Goal: Information Seeking & Learning: Check status

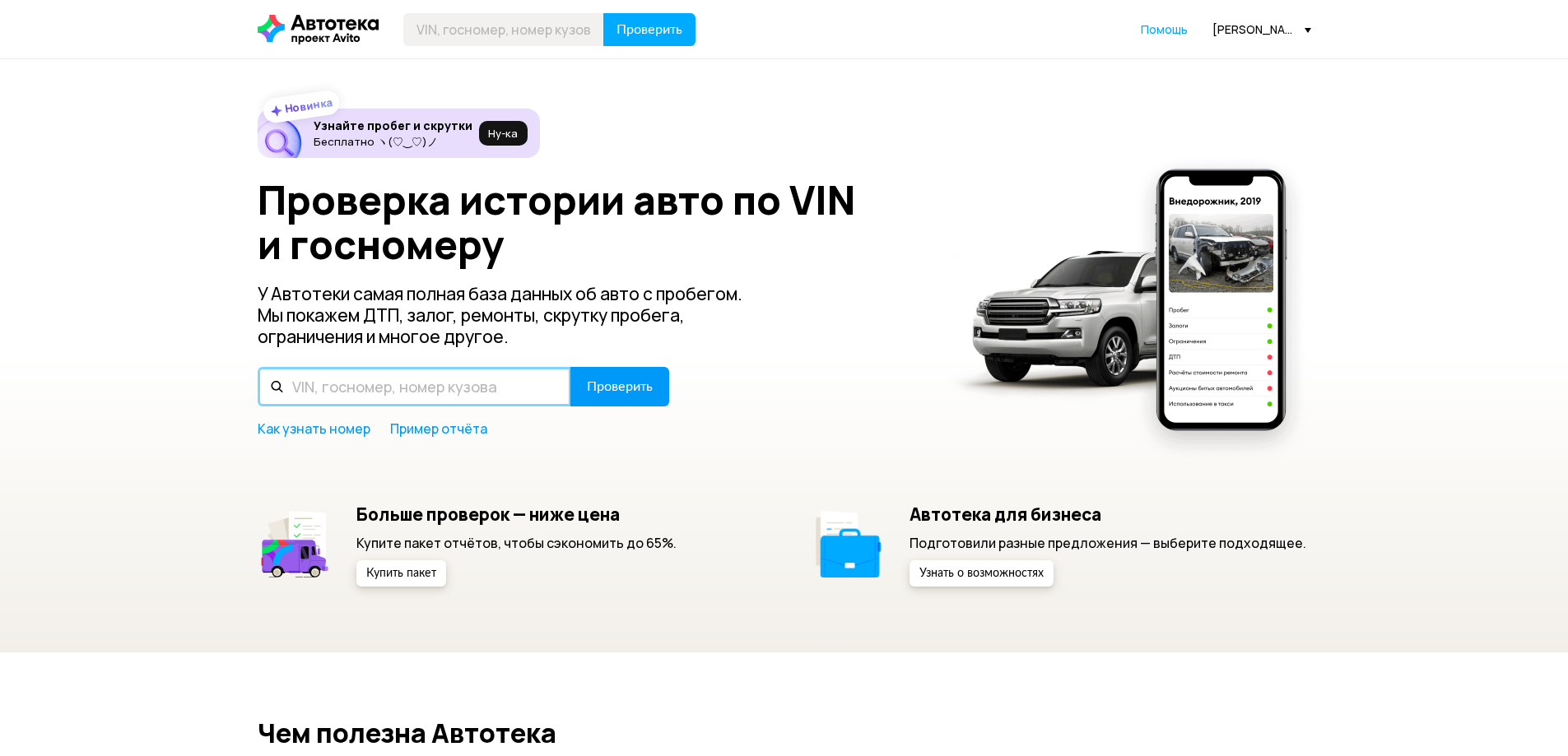
drag, startPoint x: 366, startPoint y: 372, endPoint x: 592, endPoint y: 400, distance: 227.7
click at [366, 372] on input "text" at bounding box center [414, 387] width 313 height 40
paste input "[VEHICLE_IDENTIFICATION_NUMBER]"
type input "[VEHICLE_IDENTIFICATION_NUMBER]"
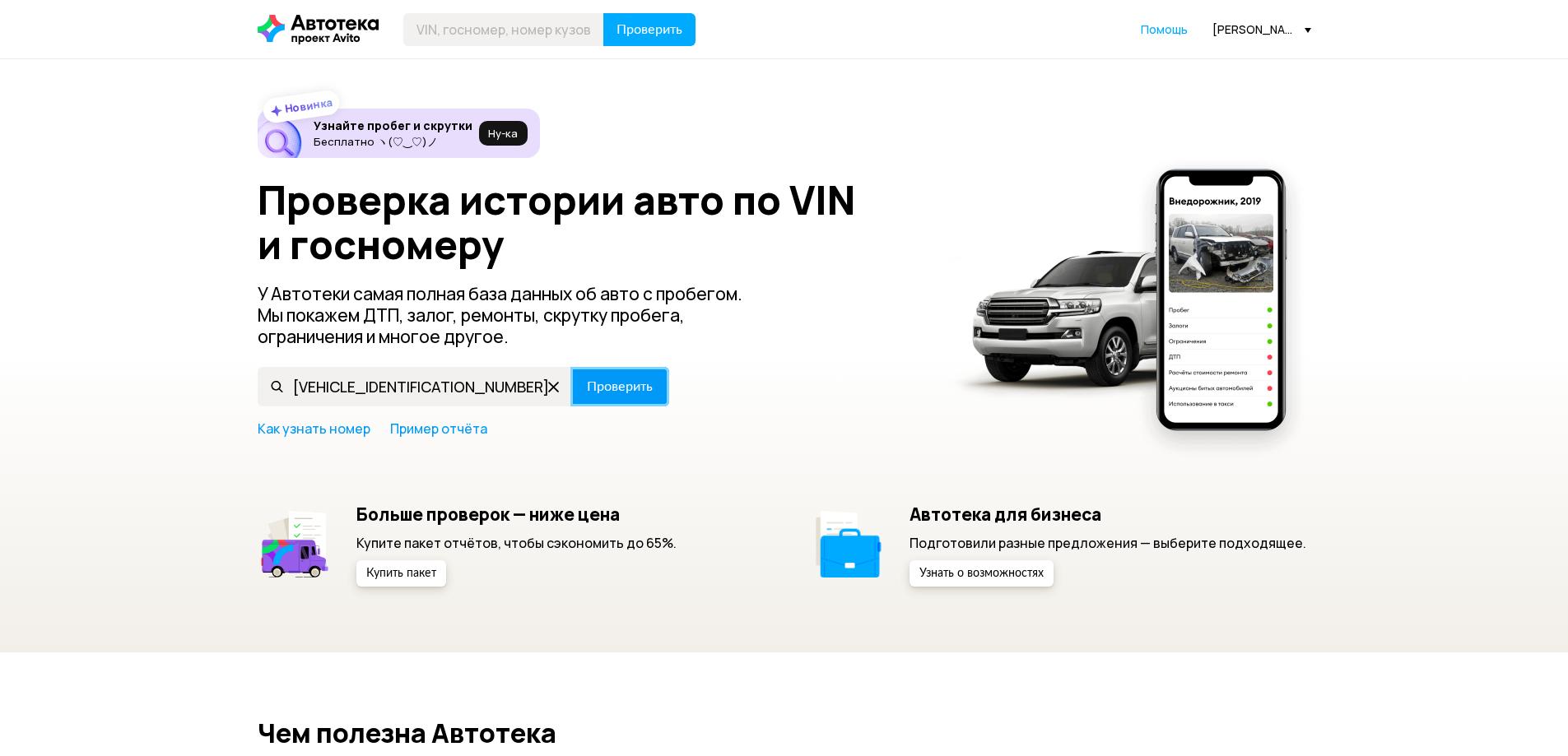
drag, startPoint x: 634, startPoint y: 405, endPoint x: 645, endPoint y: 404, distance: 11.0
click at [634, 405] on button "Проверить" at bounding box center [620, 387] width 99 height 40
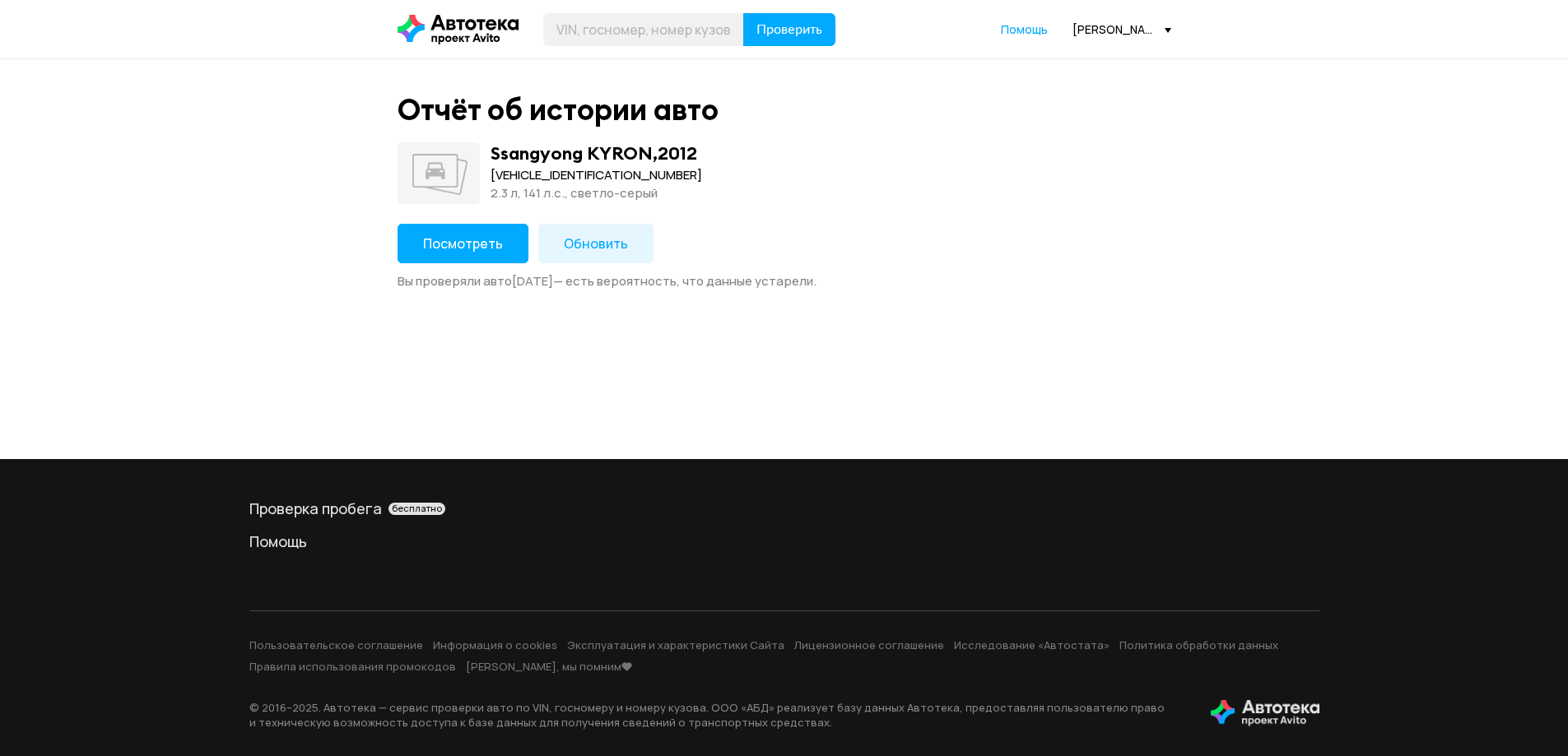
click at [453, 254] on button "Посмотреть" at bounding box center [463, 243] width 131 height 40
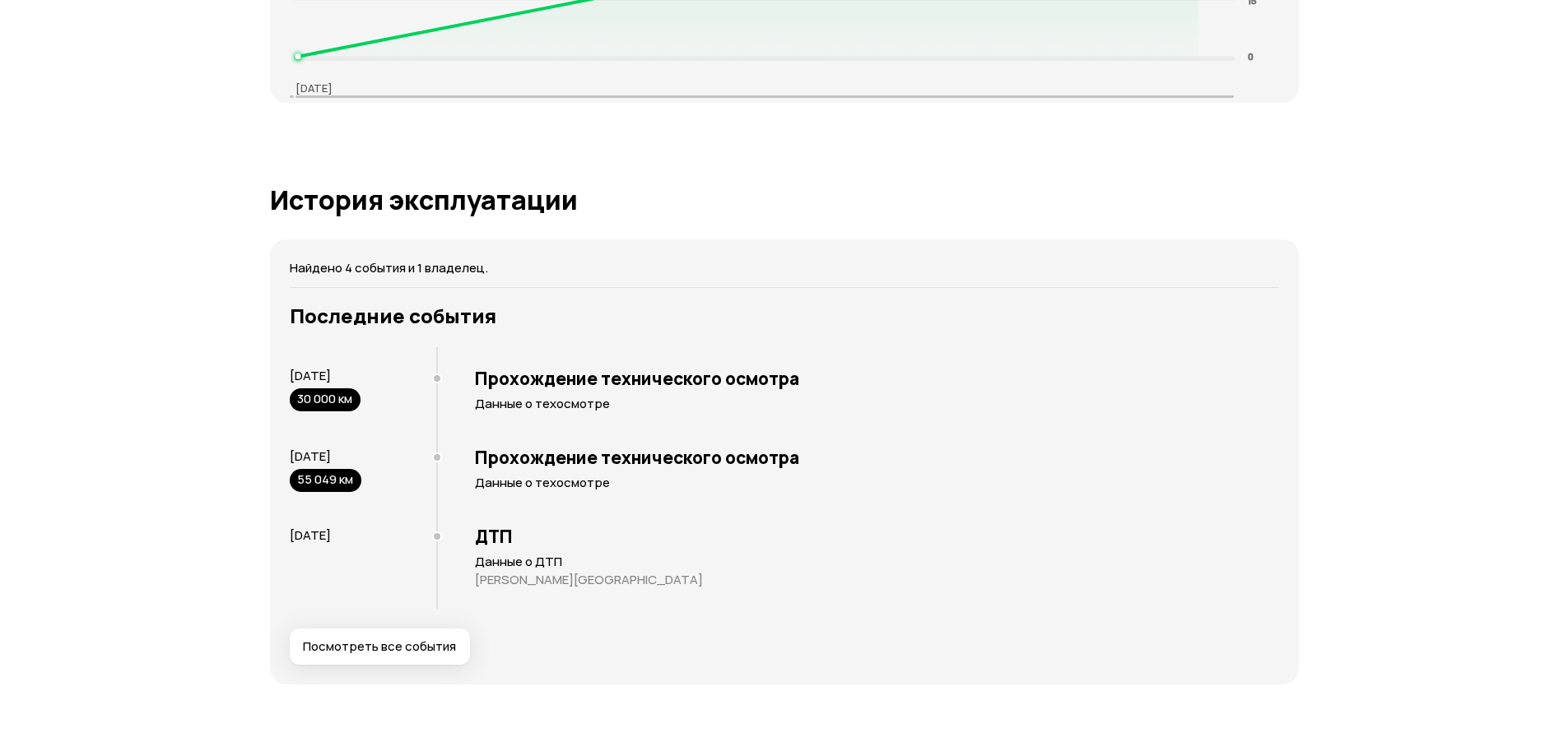
scroll to position [2961, 0]
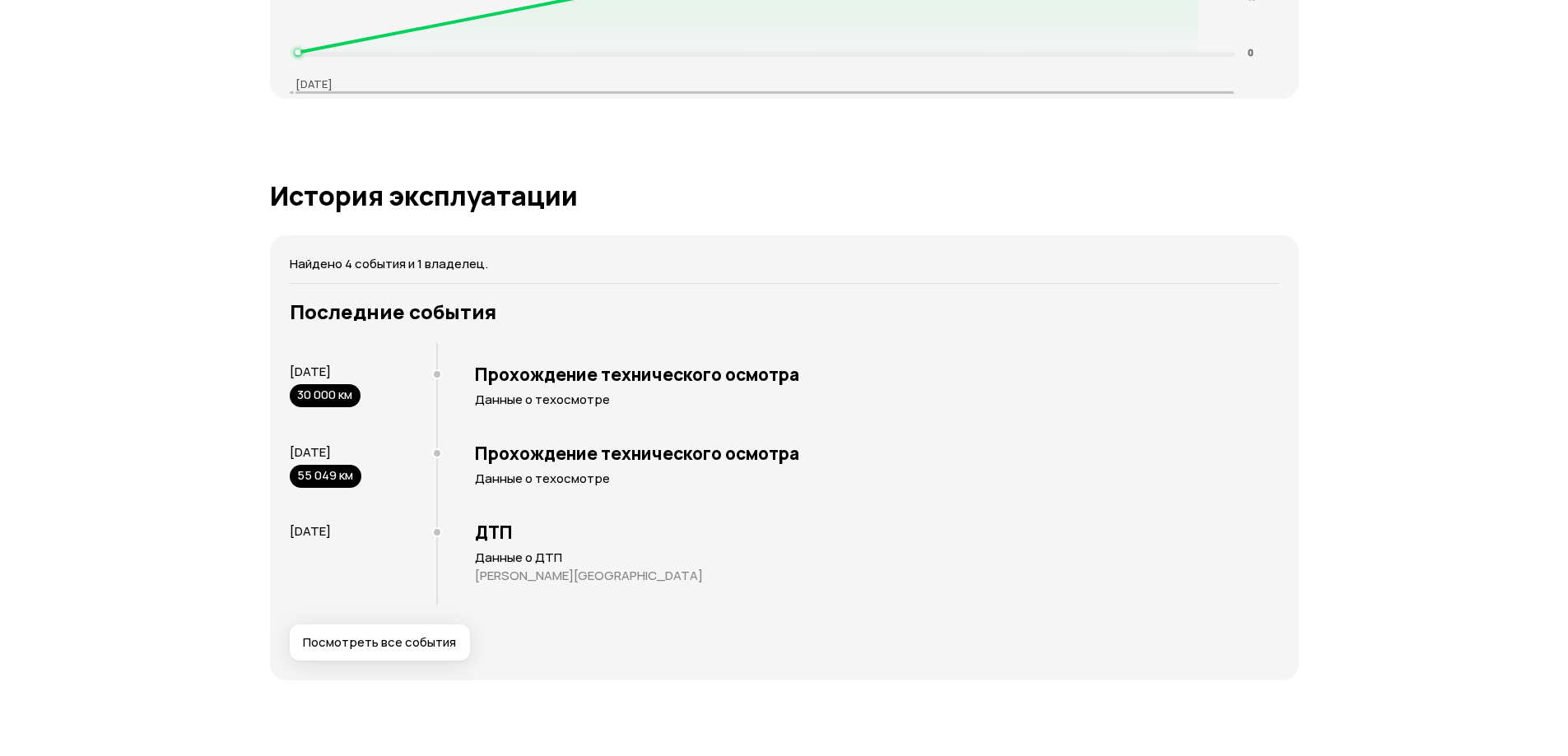
click at [441, 640] on span "Посмотреть все события" at bounding box center [379, 642] width 153 height 16
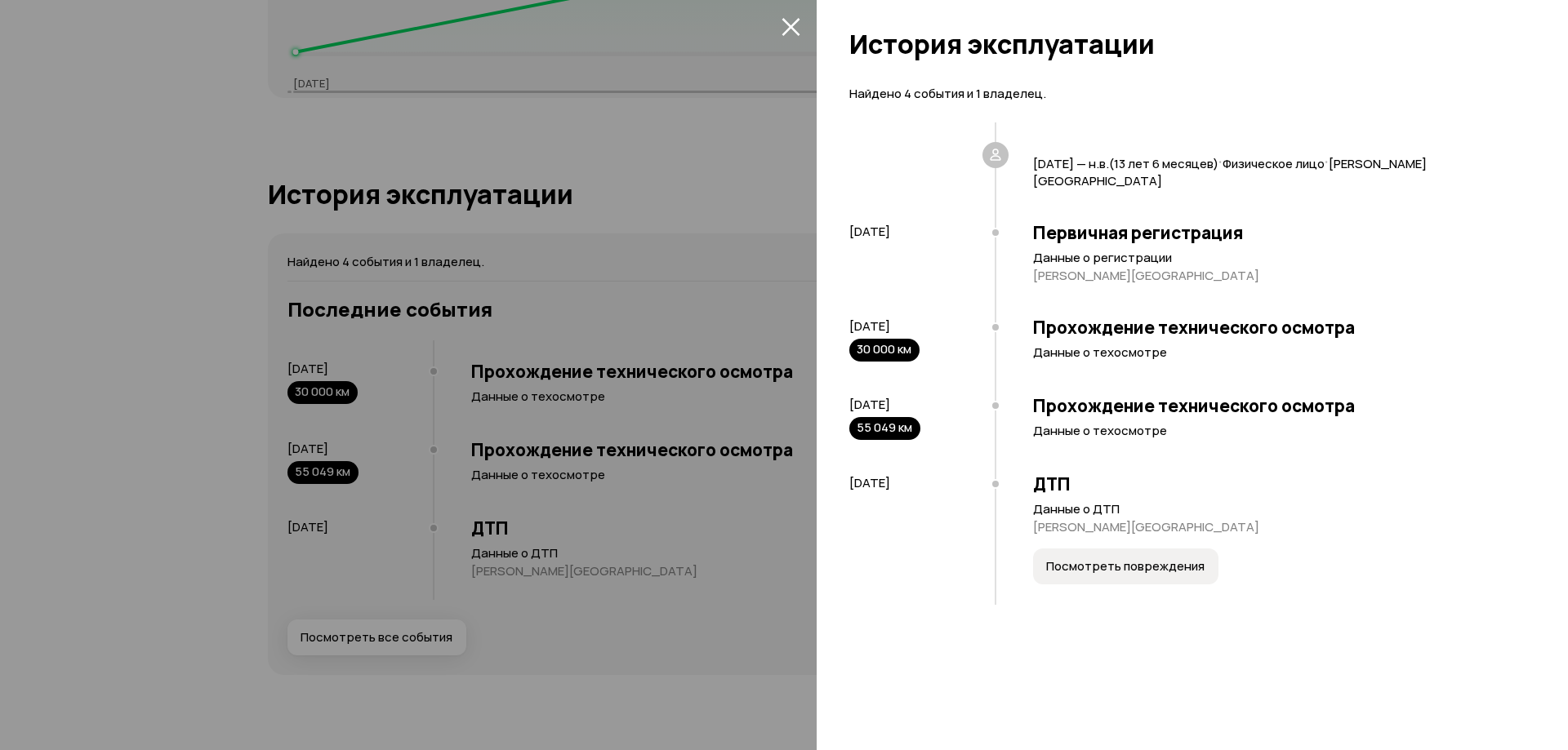
click at [600, 531] on div at bounding box center [784, 375] width 1568 height 750
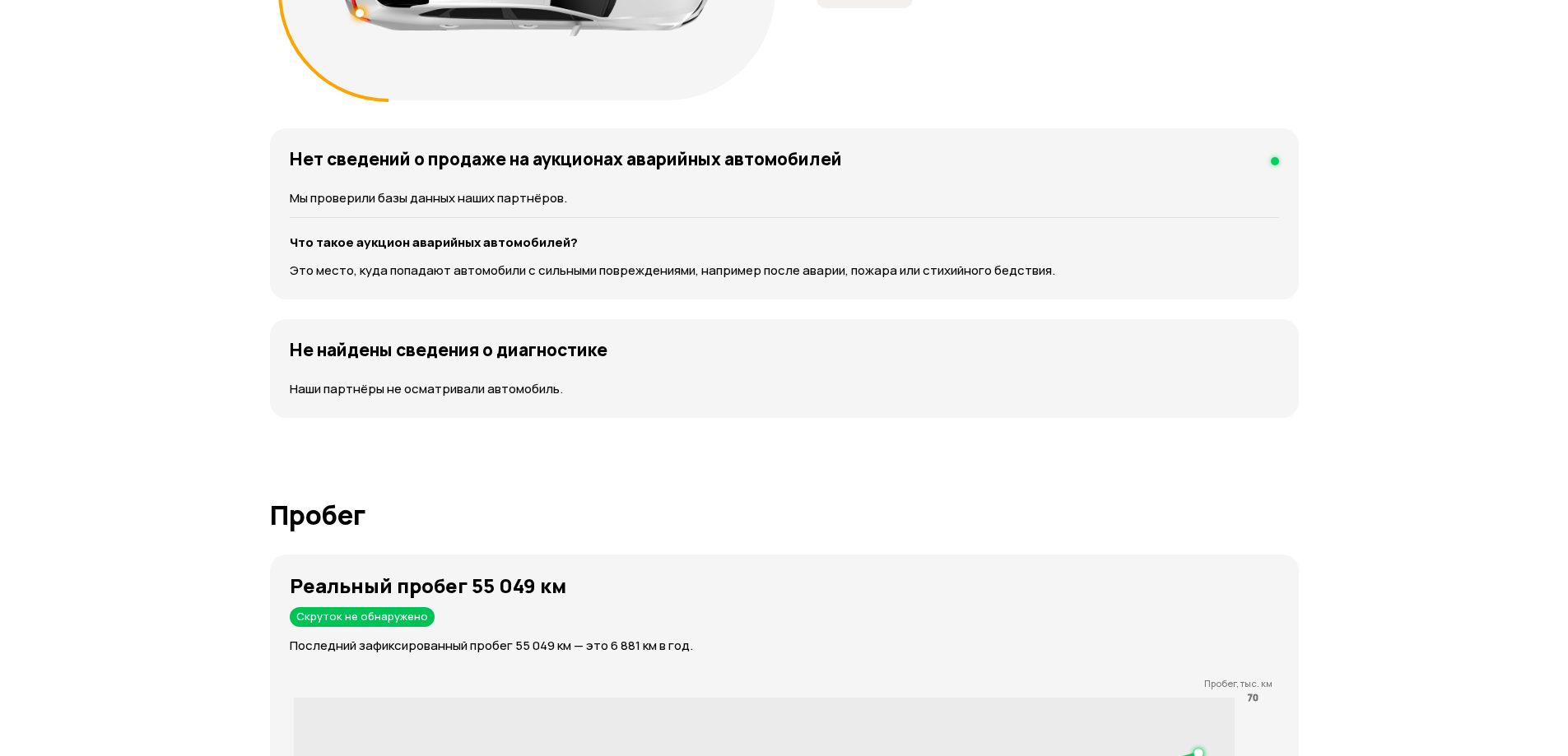
scroll to position [0, 0]
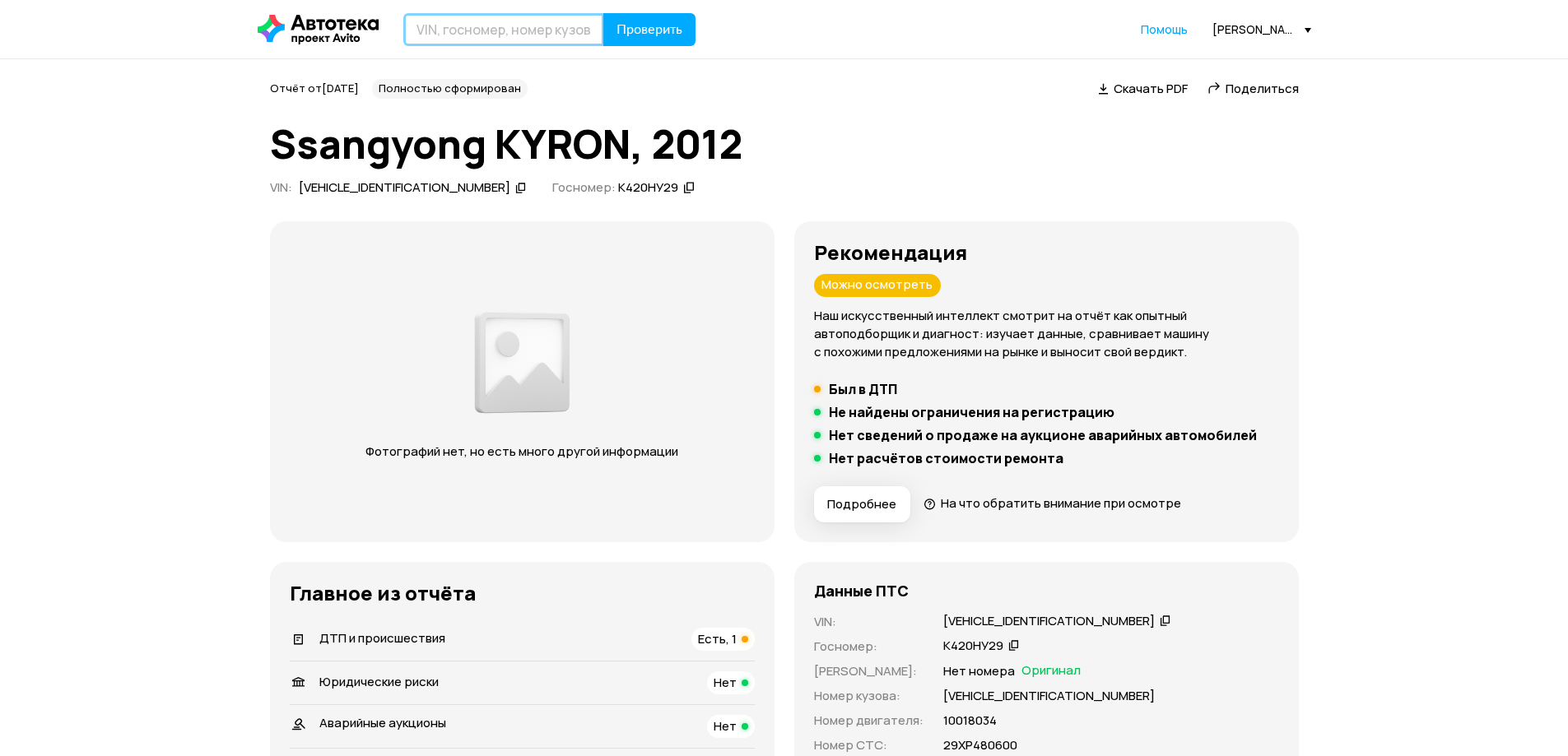
drag, startPoint x: 521, startPoint y: 44, endPoint x: 530, endPoint y: 37, distance: 11.4
click at [521, 44] on input "text" at bounding box center [503, 30] width 201 height 33
paste input "[US_VEHICLE_IDENTIFICATION_NUMBER]"
type input "[US_VEHICLE_IDENTIFICATION_NUMBER]"
click at [641, 29] on span "Проверить" at bounding box center [650, 30] width 66 height 14
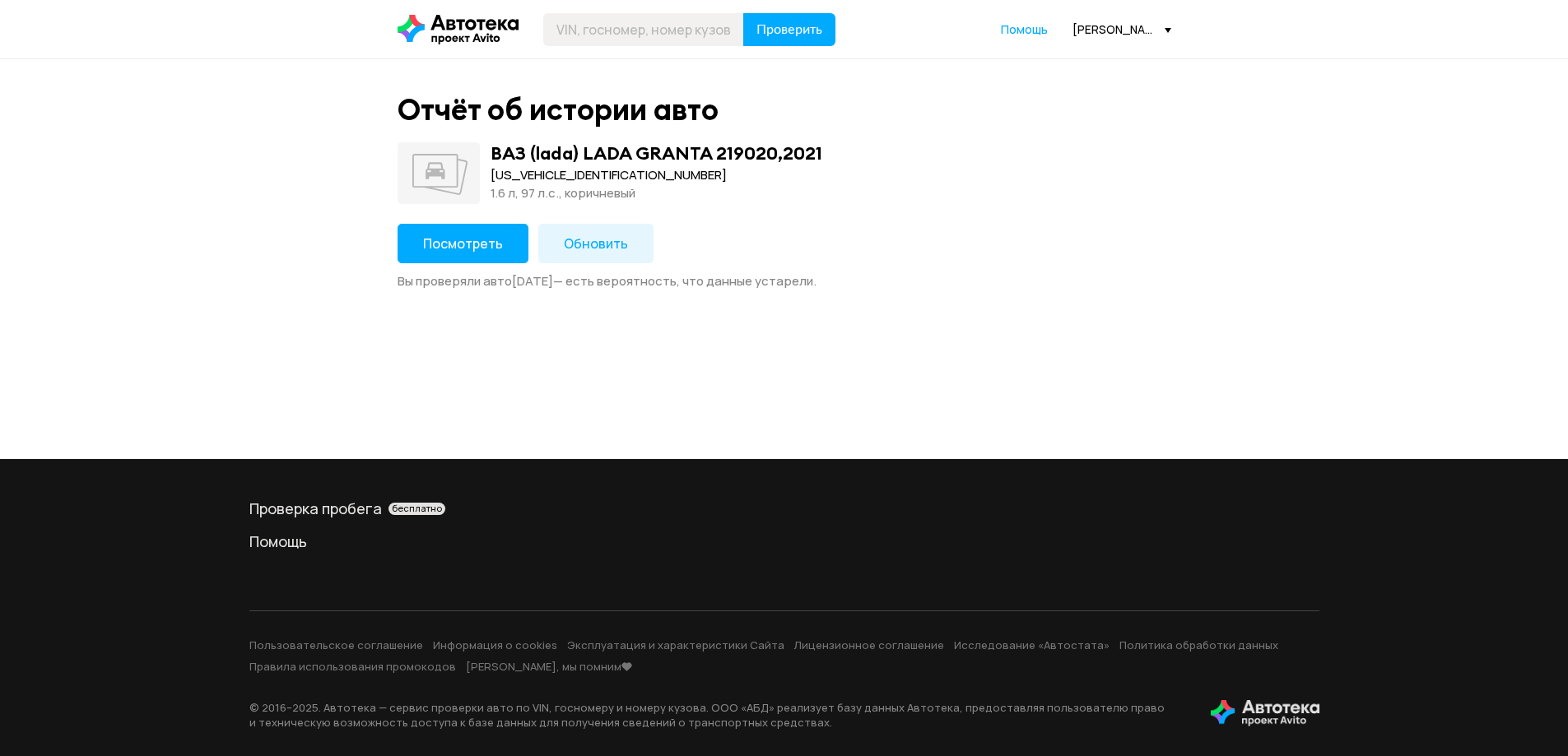
click at [477, 245] on span "Посмотреть" at bounding box center [463, 243] width 80 height 18
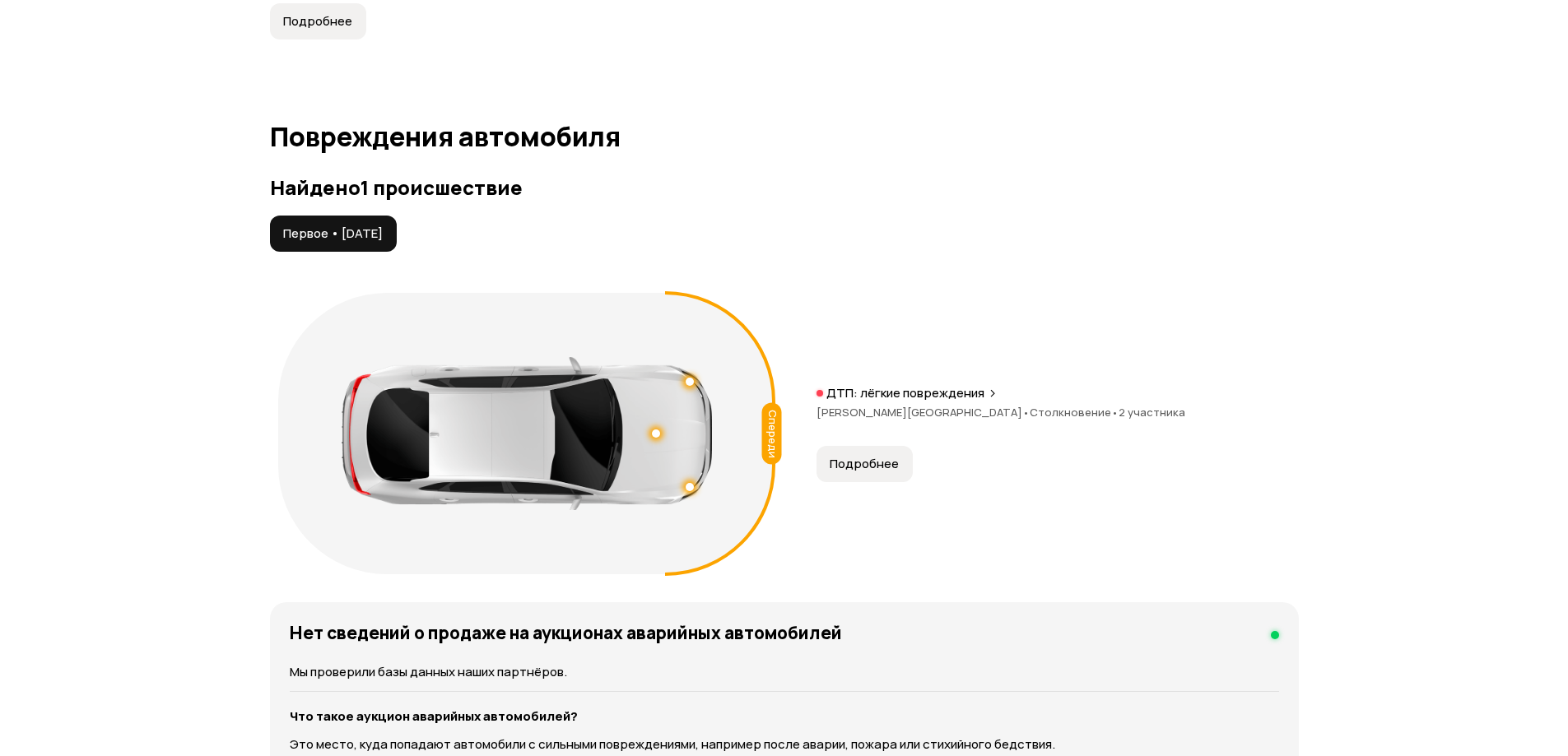
scroll to position [1645, 0]
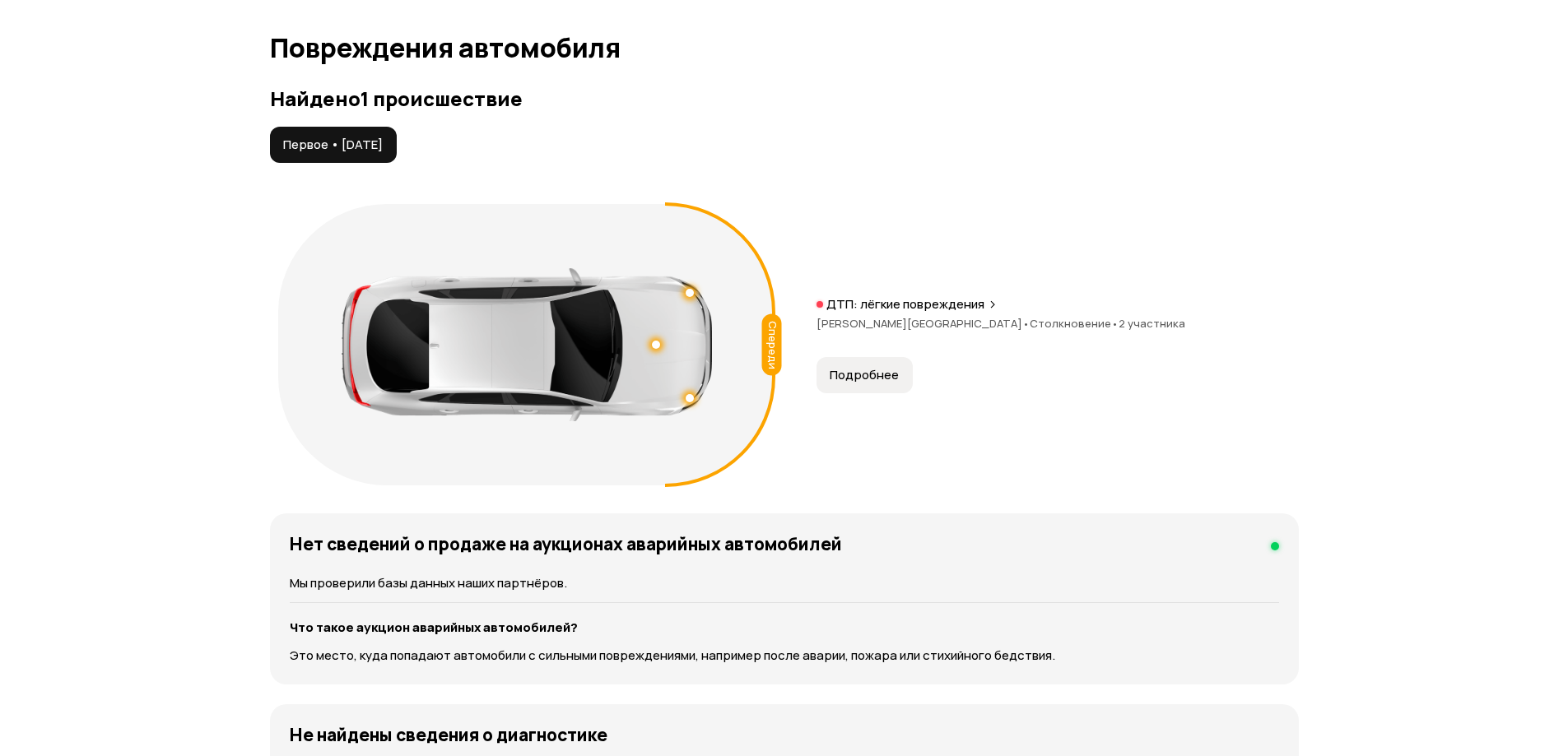
click at [868, 367] on span "Подробнее" at bounding box center [863, 375] width 69 height 16
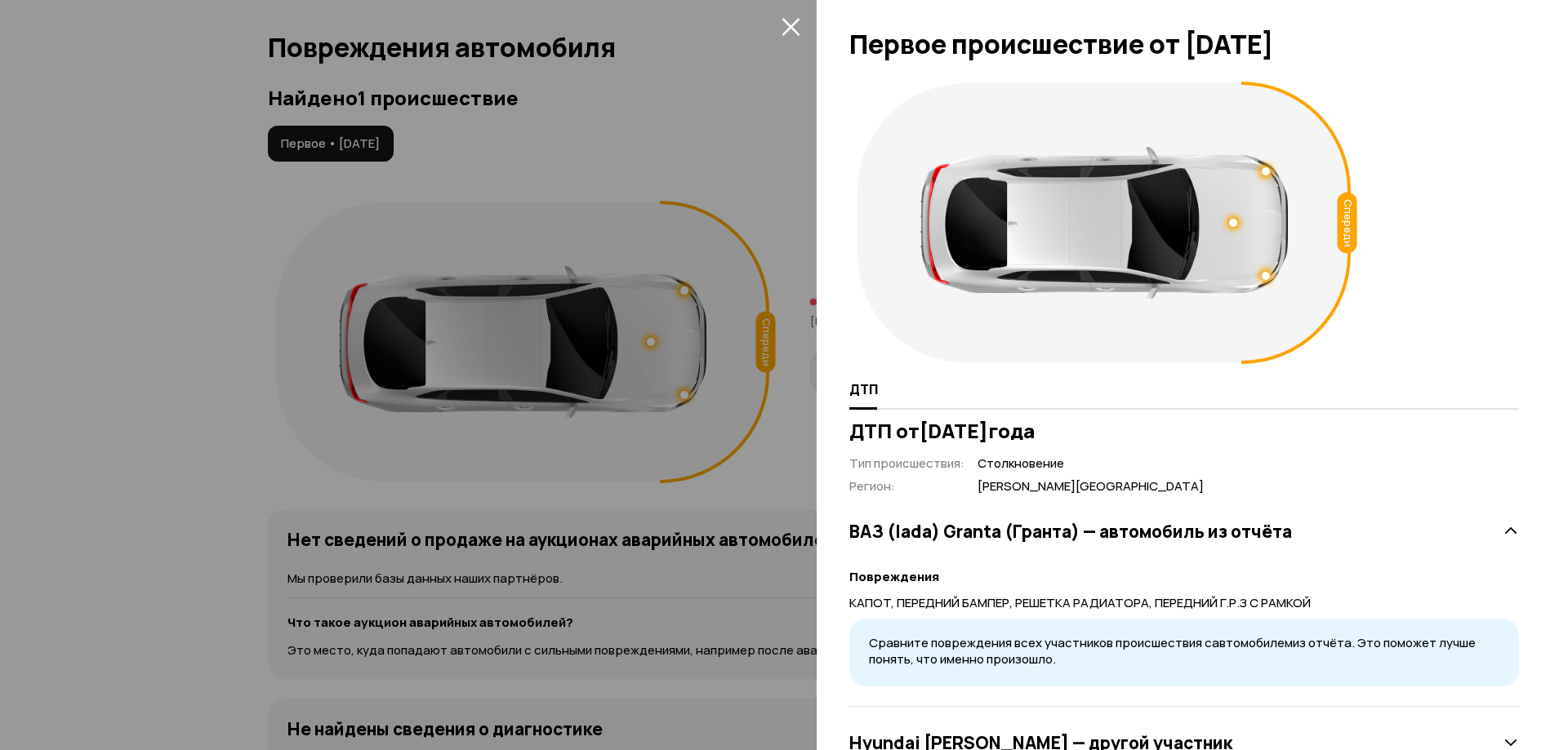
click at [701, 506] on div at bounding box center [784, 375] width 1568 height 750
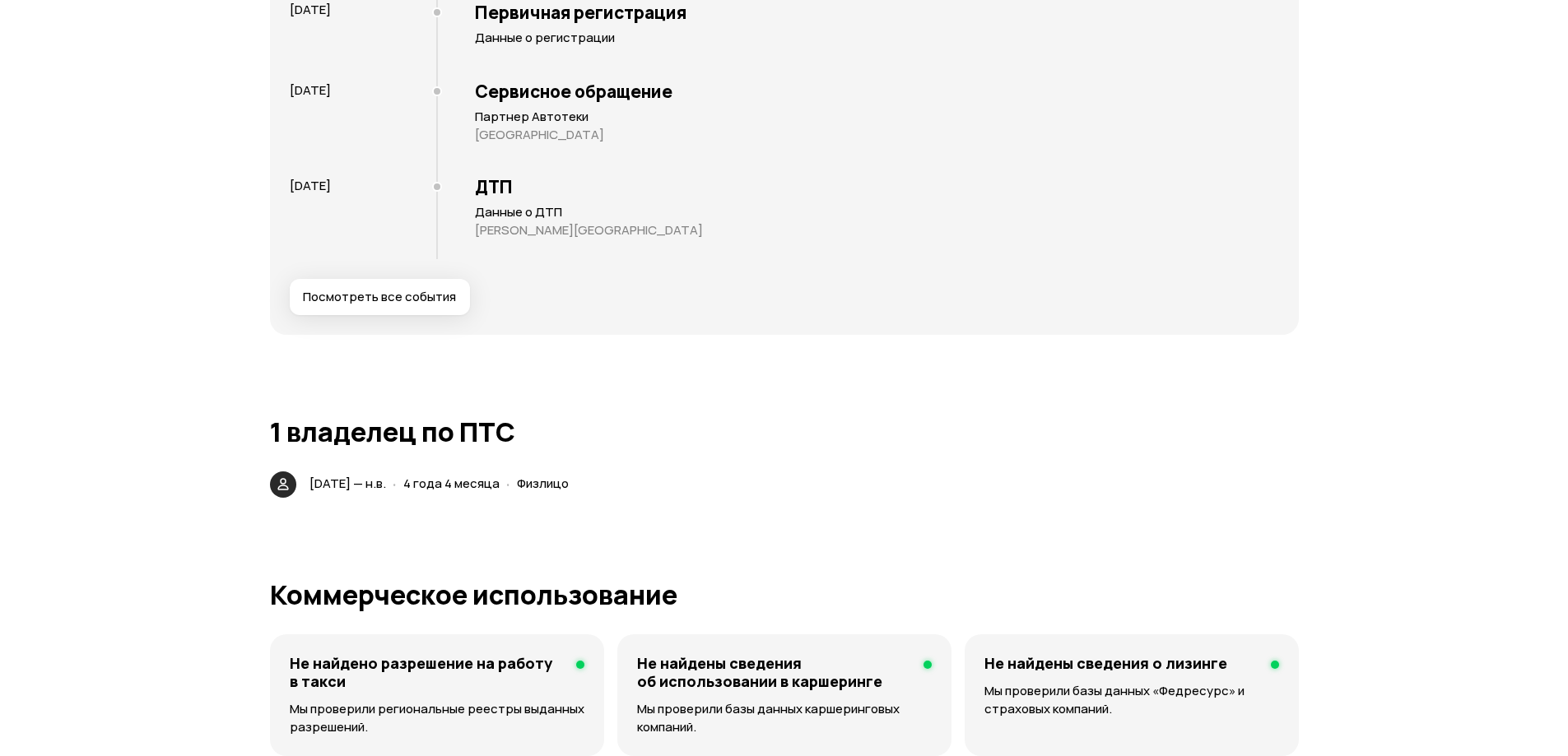
scroll to position [2715, 0]
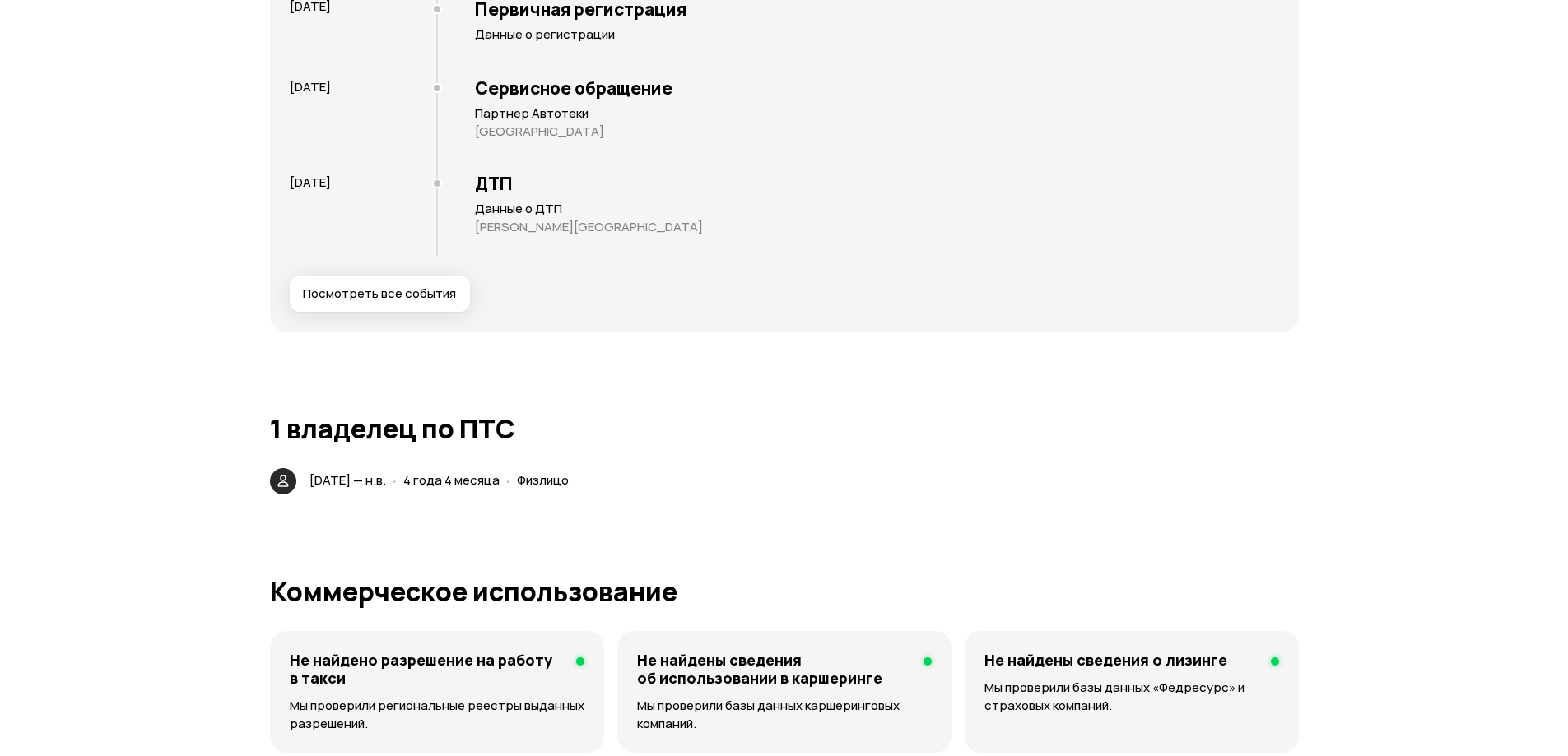
click at [417, 286] on button "Посмотреть все события" at bounding box center [380, 293] width 180 height 36
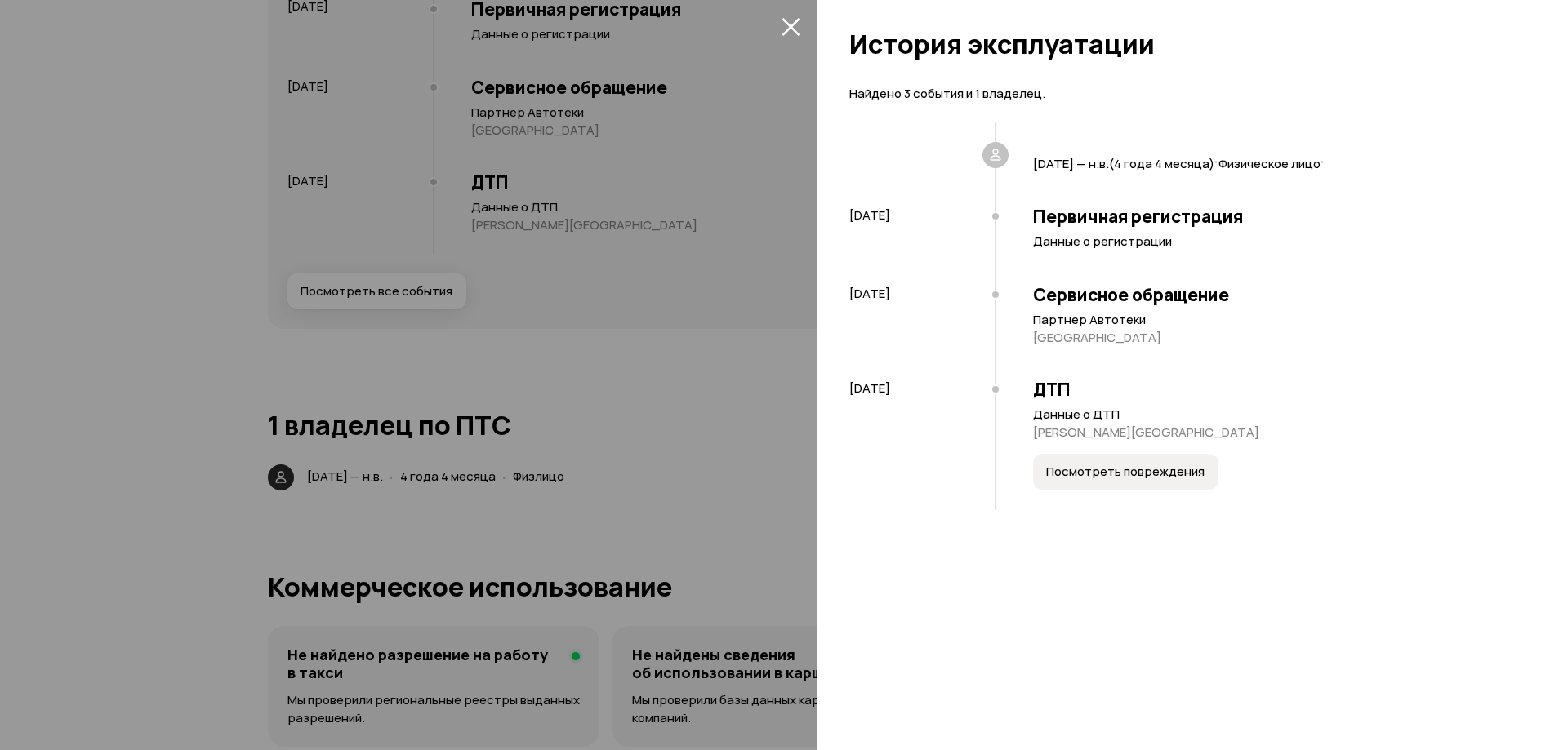
click at [671, 443] on div at bounding box center [784, 375] width 1568 height 750
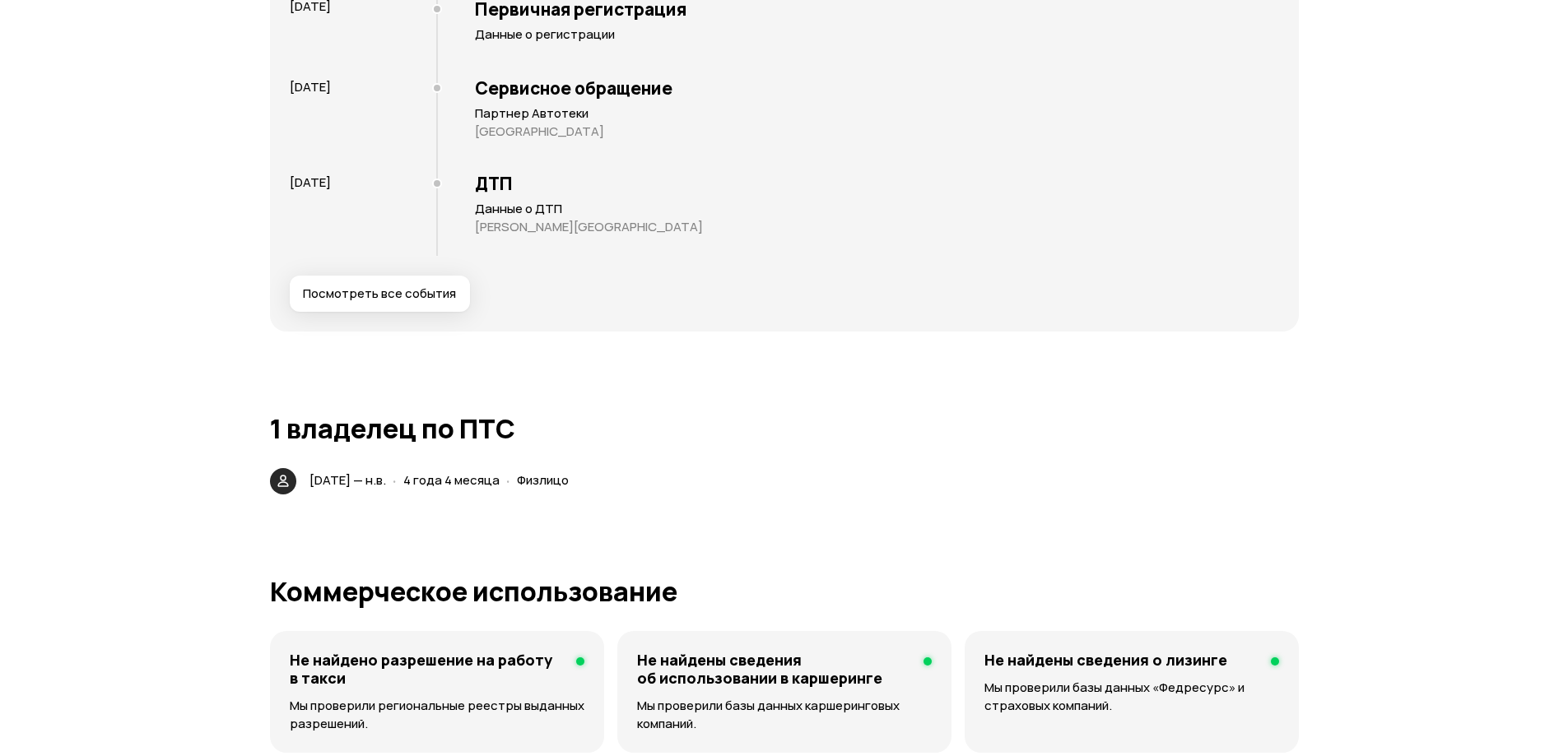
scroll to position [0, 0]
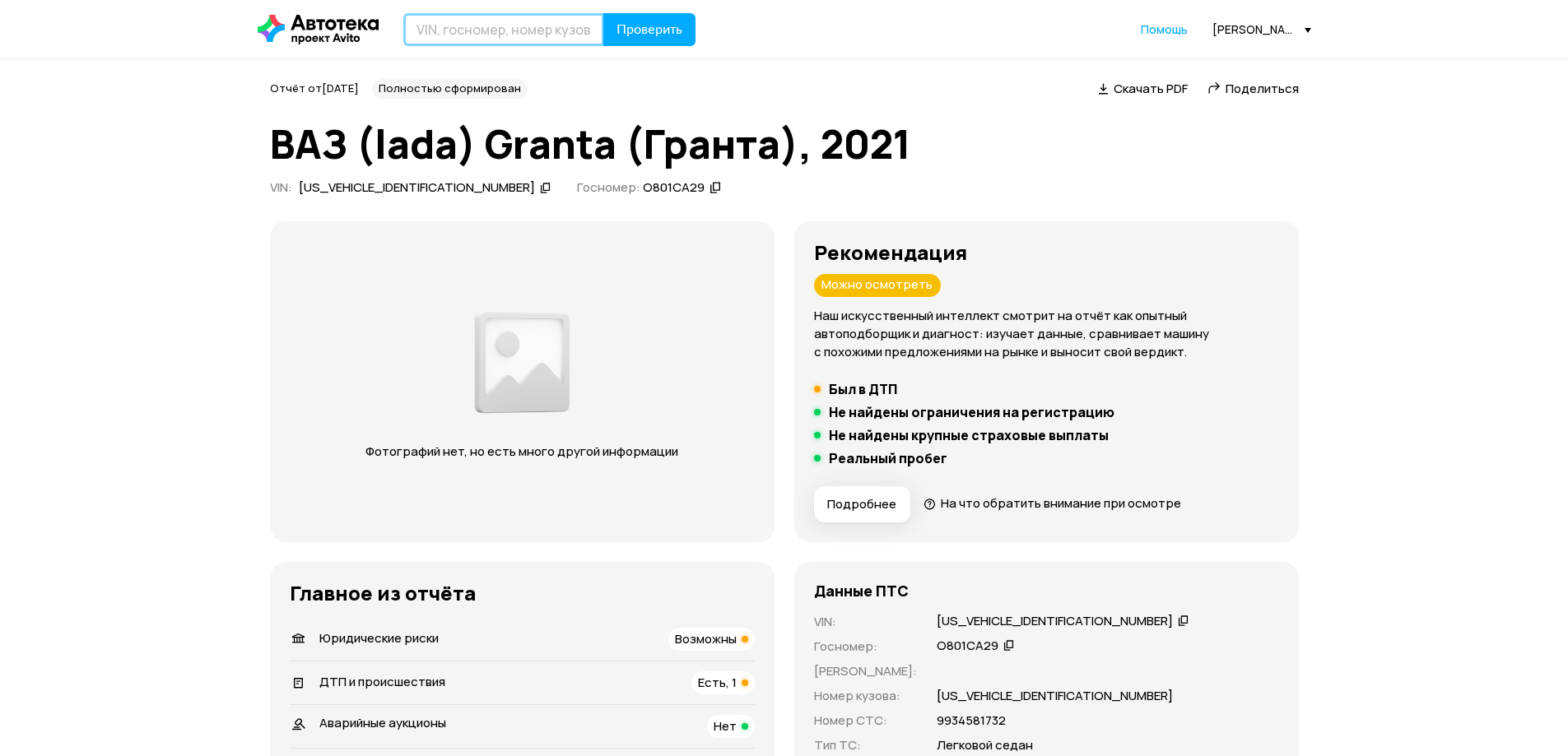
click at [476, 28] on input "text" at bounding box center [503, 30] width 201 height 33
paste input "[US_VEHICLE_IDENTIFICATION_NUMBER]"
type input "[US_VEHICLE_IDENTIFICATION_NUMBER]"
click at [662, 29] on span "Проверить" at bounding box center [650, 30] width 66 height 14
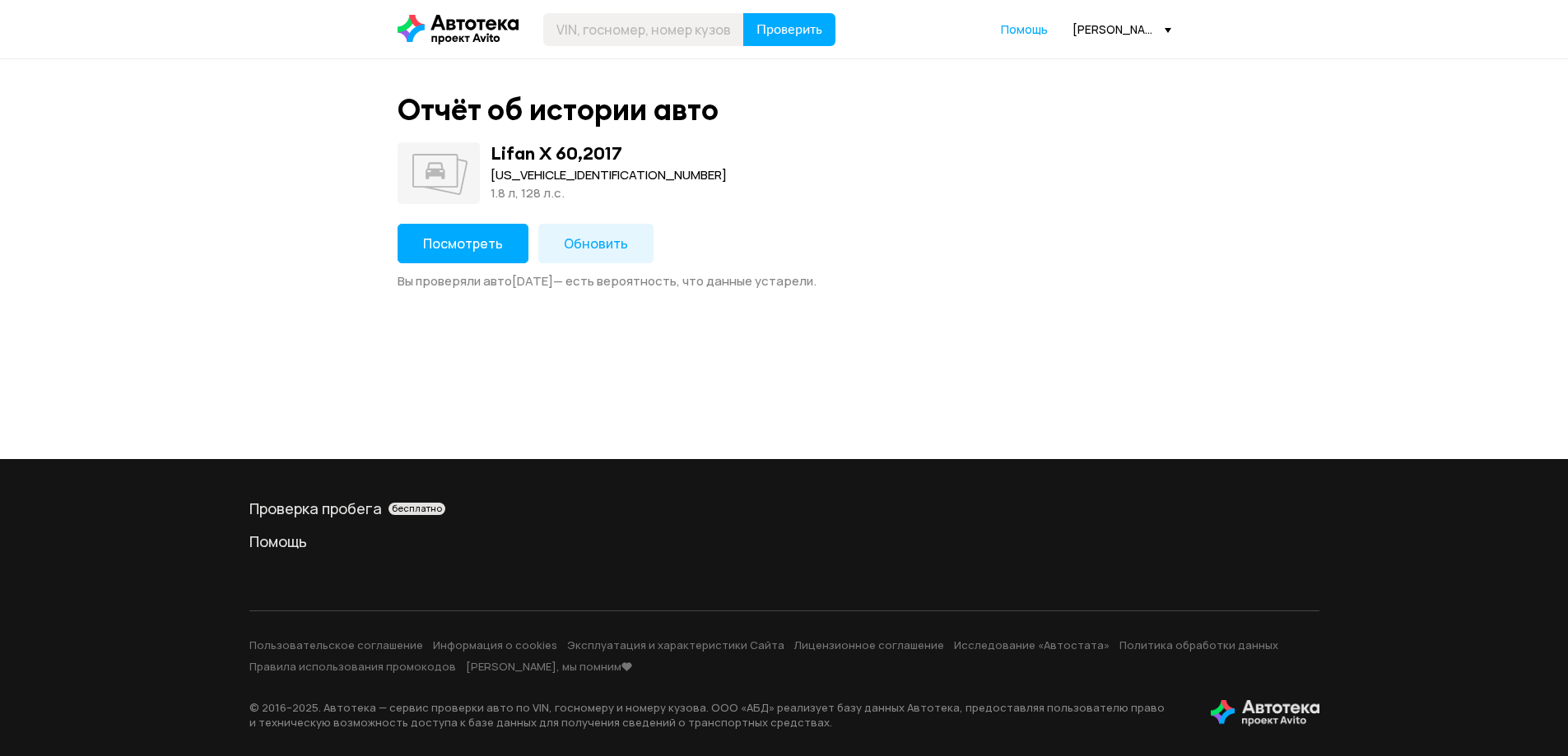
click at [472, 247] on span "Посмотреть" at bounding box center [463, 243] width 80 height 18
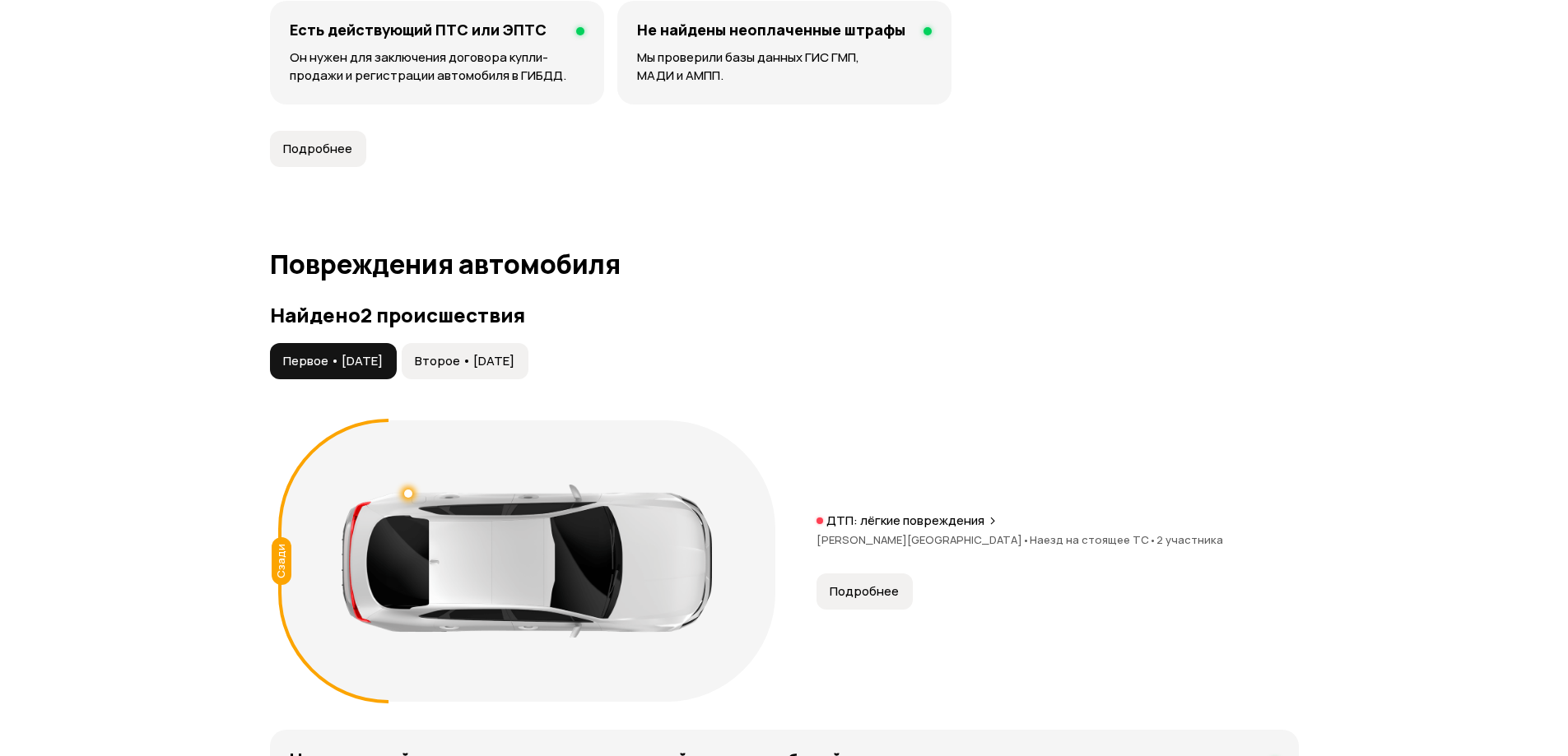
scroll to position [1563, 0]
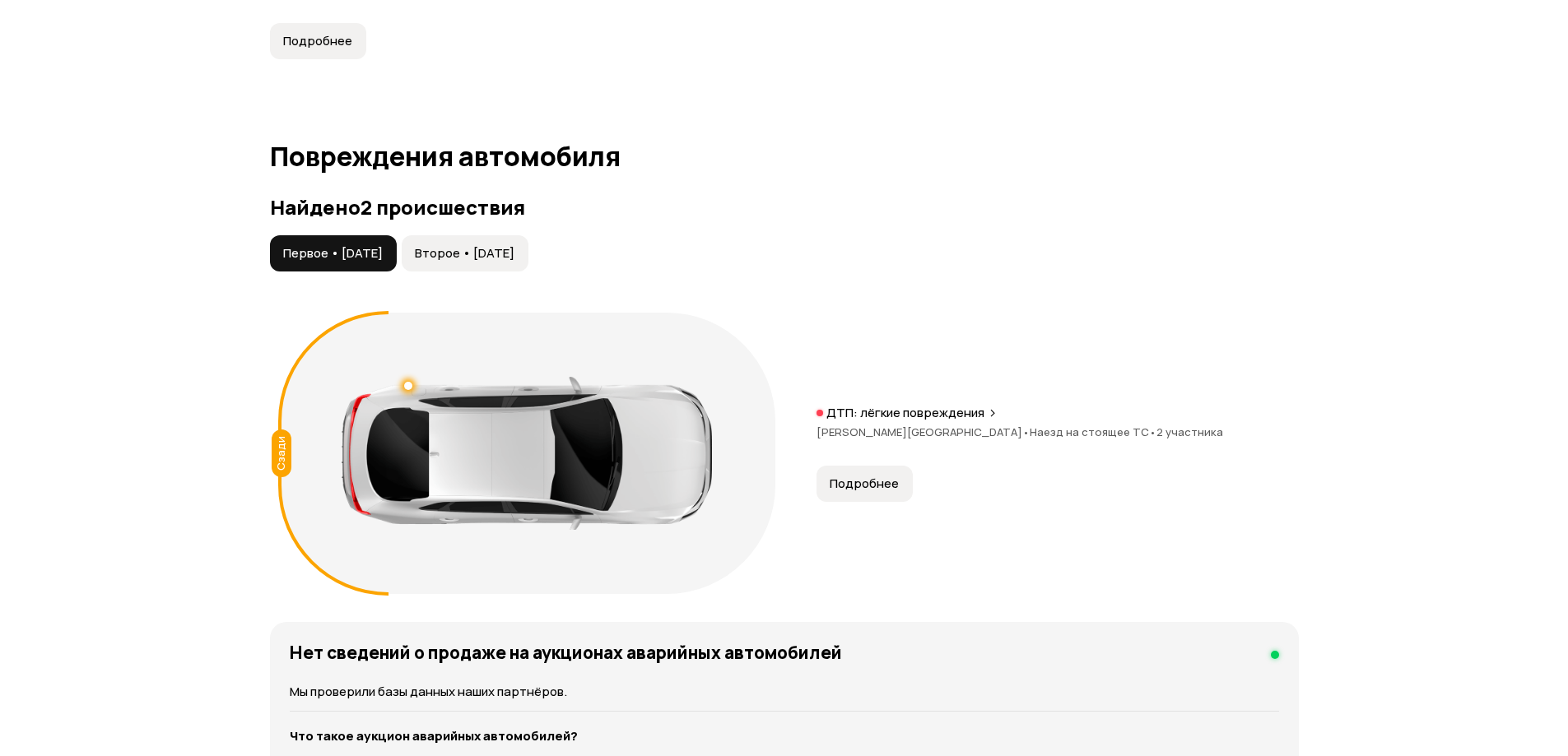
click at [886, 494] on button "Подробнее" at bounding box center [864, 483] width 96 height 36
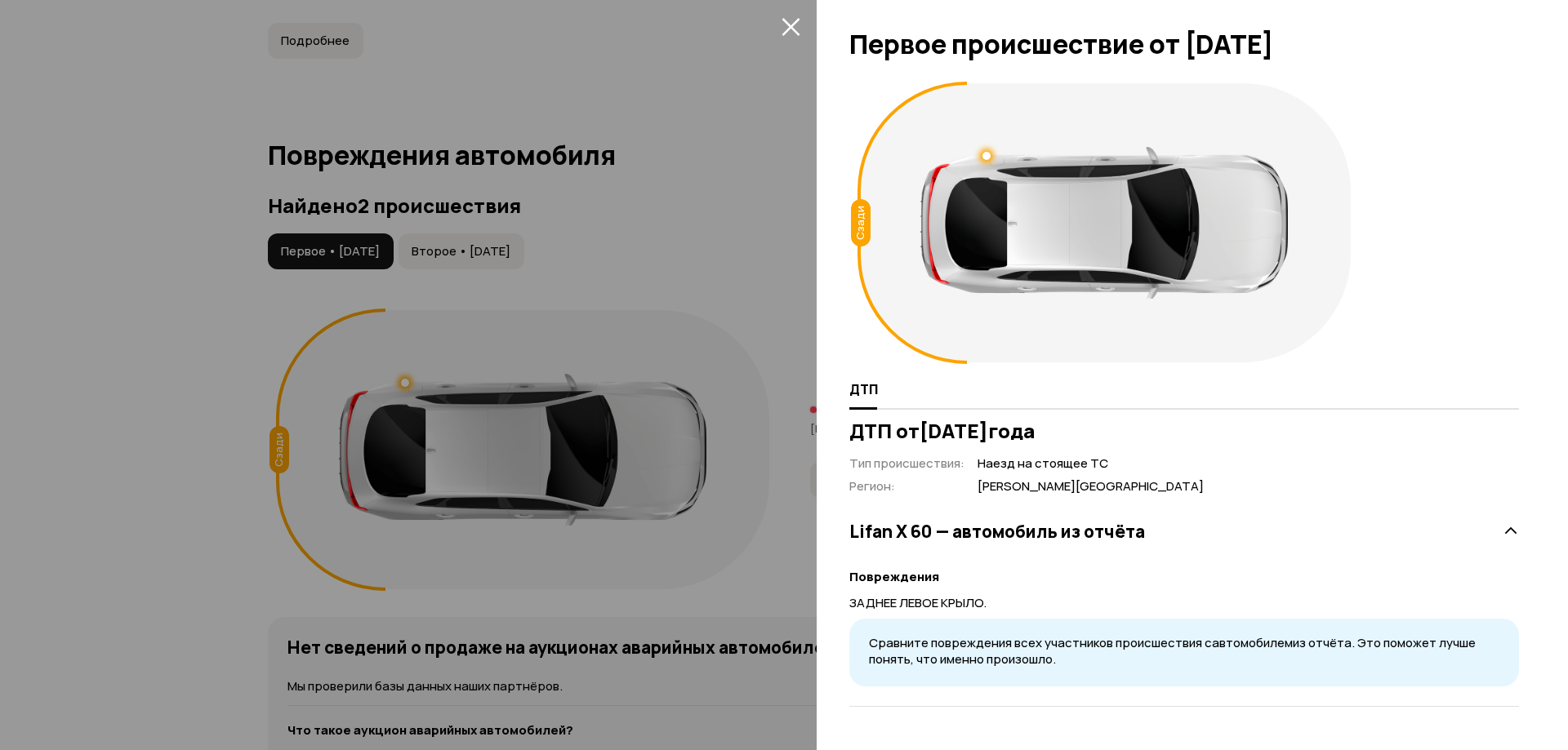
click at [193, 380] on div at bounding box center [784, 375] width 1568 height 750
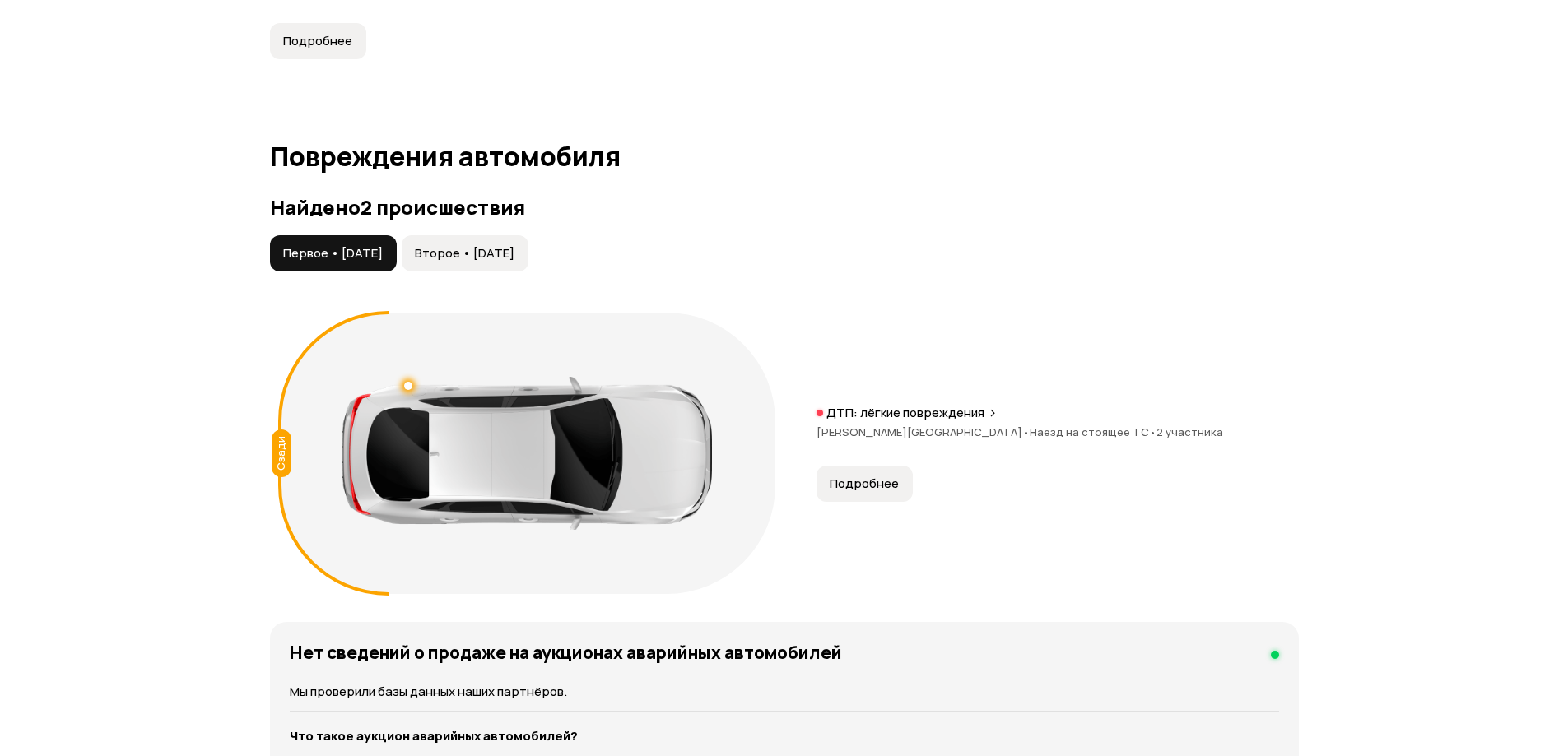
click at [496, 253] on span "Второе • [DATE]" at bounding box center [464, 253] width 100 height 16
drag, startPoint x: 894, startPoint y: 487, endPoint x: 857, endPoint y: 502, distance: 39.9
click at [893, 487] on span "Подробнее" at bounding box center [863, 484] width 69 height 16
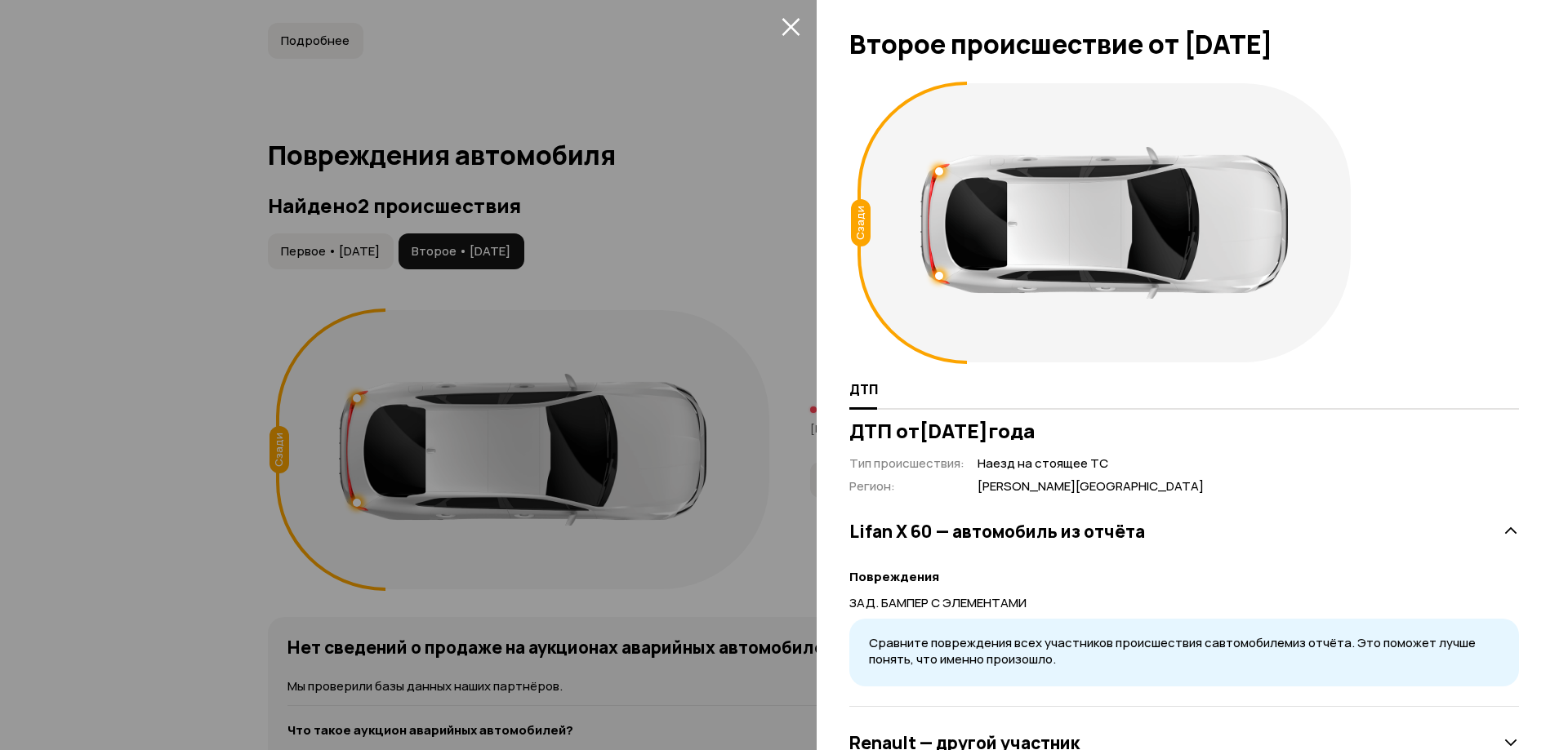
click at [254, 493] on div at bounding box center [784, 375] width 1568 height 750
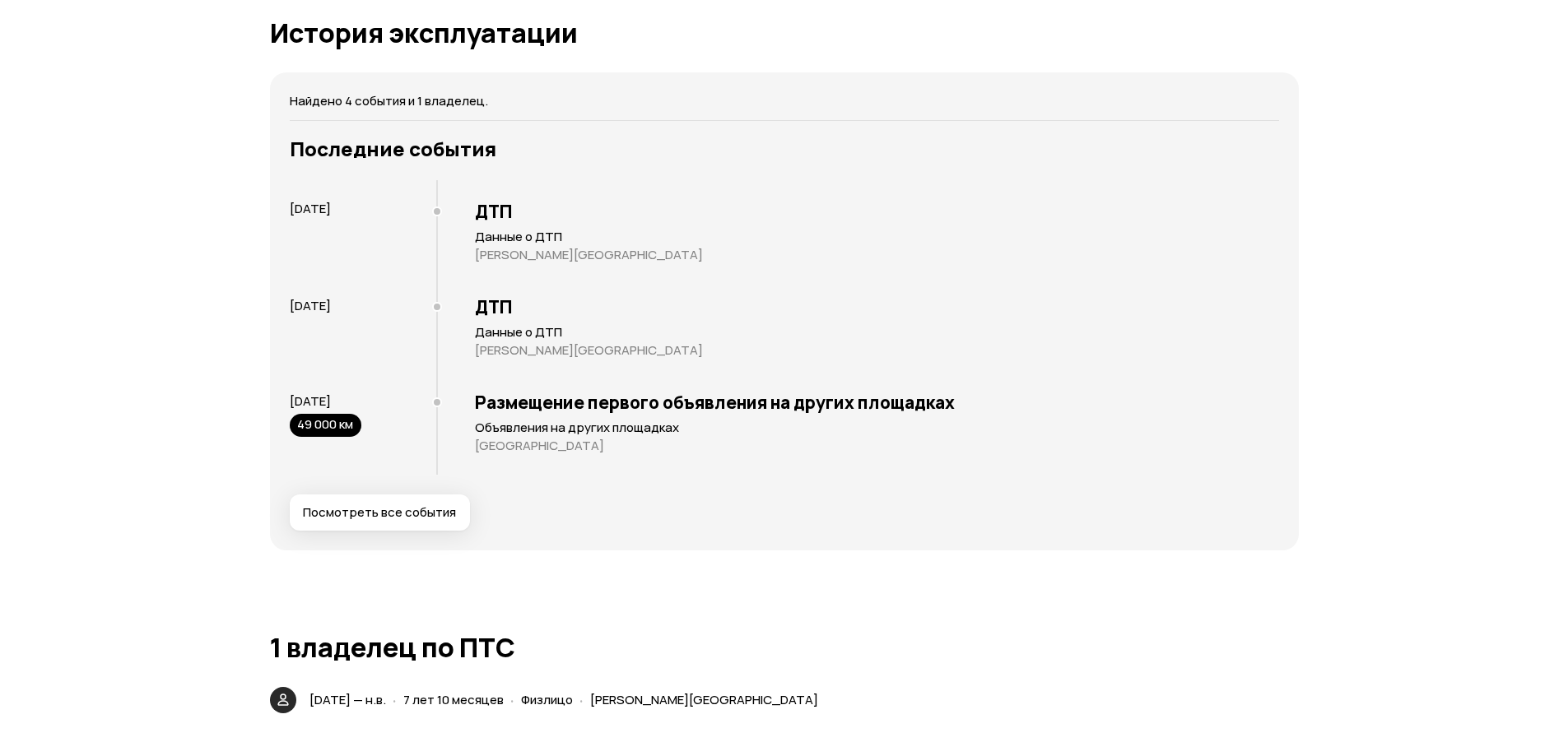
scroll to position [3126, 0]
click at [335, 509] on span "Посмотреть все события" at bounding box center [379, 511] width 153 height 16
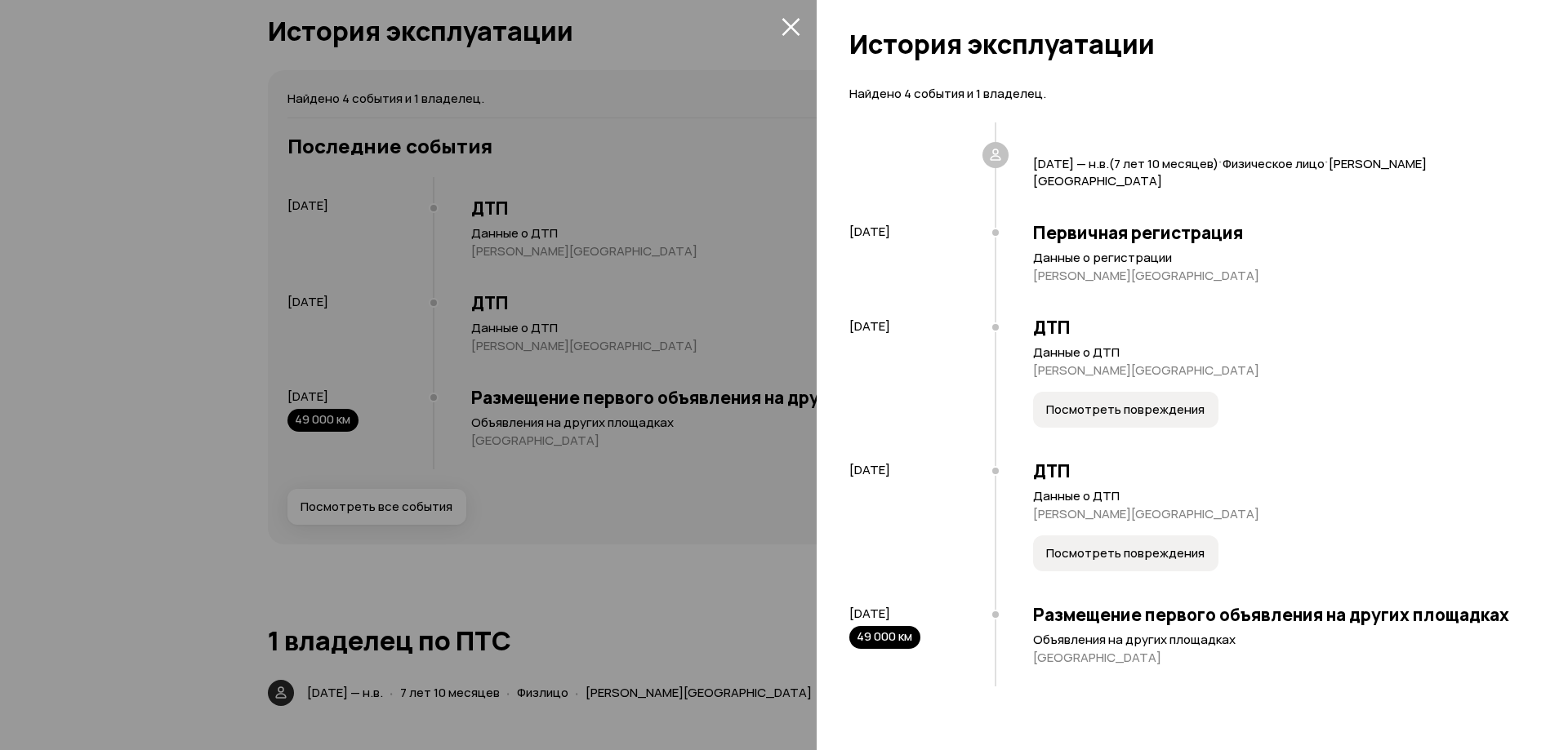
click at [181, 439] on div at bounding box center [784, 375] width 1568 height 750
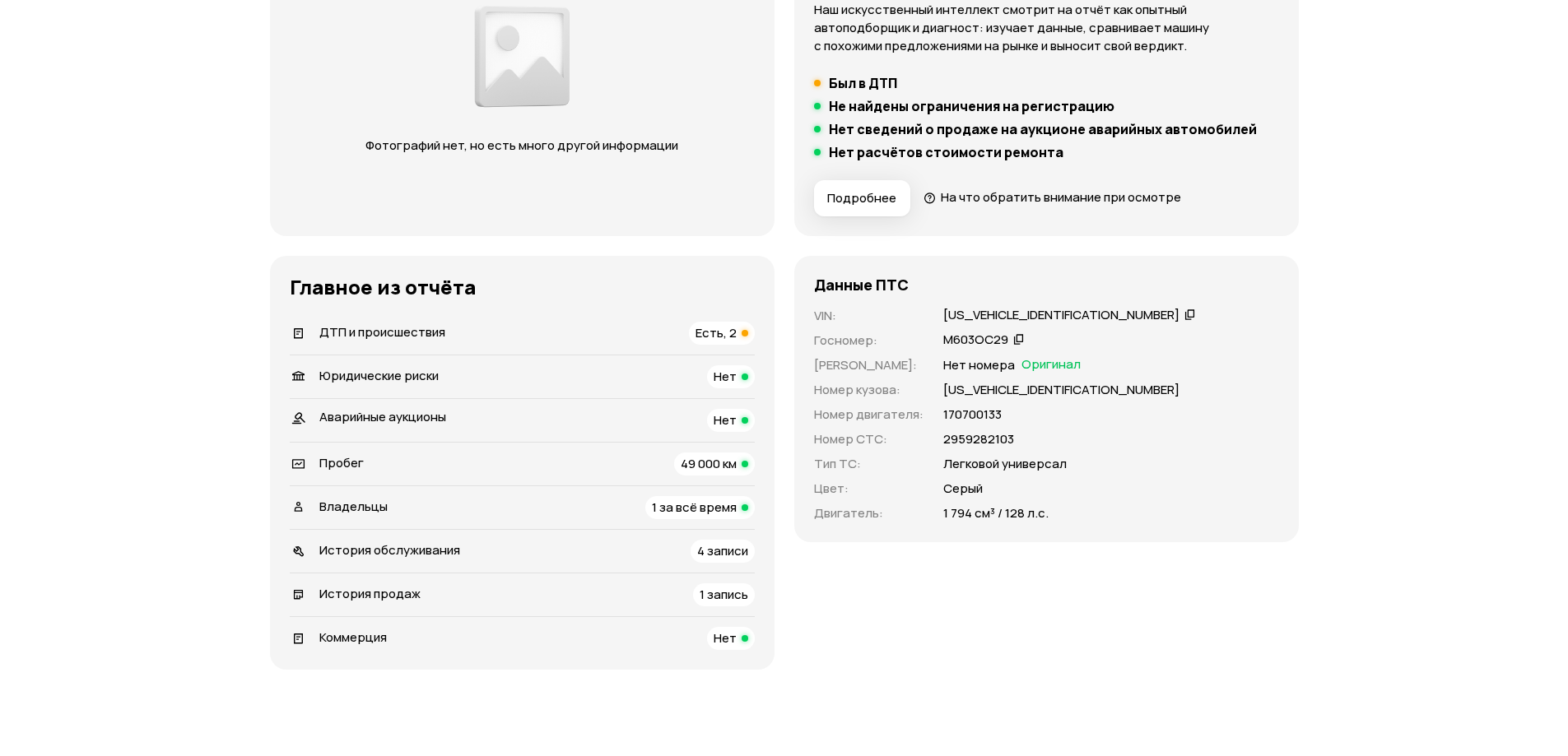
scroll to position [0, 0]
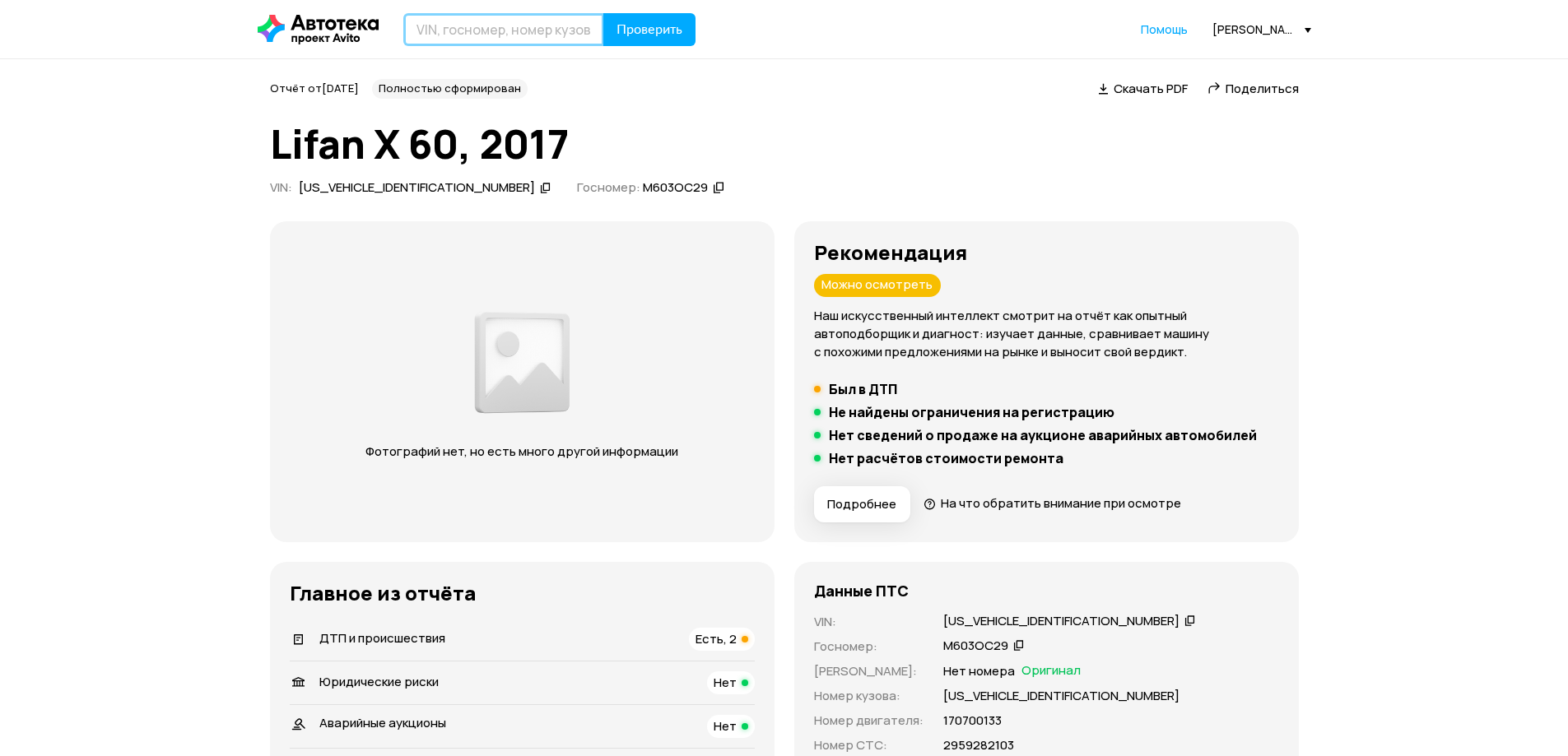
click at [508, 35] on input "text" at bounding box center [503, 30] width 201 height 33
paste input "[VEHICLE_IDENTIFICATION_NUMBER]"
type input "[VEHICLE_IDENTIFICATION_NUMBER]"
click at [656, 40] on button "Проверить" at bounding box center [649, 30] width 92 height 33
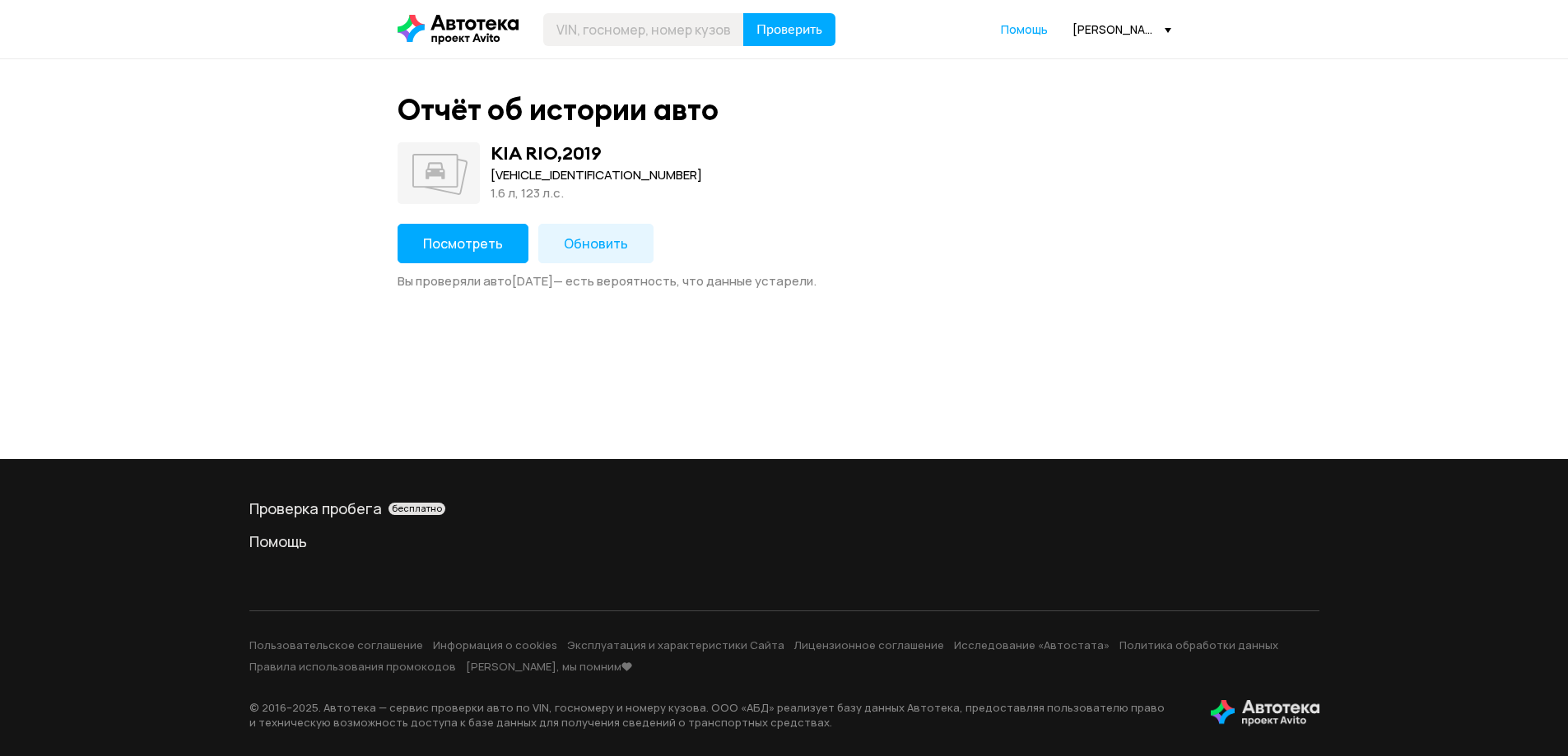
click at [465, 259] on button "Посмотреть" at bounding box center [463, 243] width 131 height 40
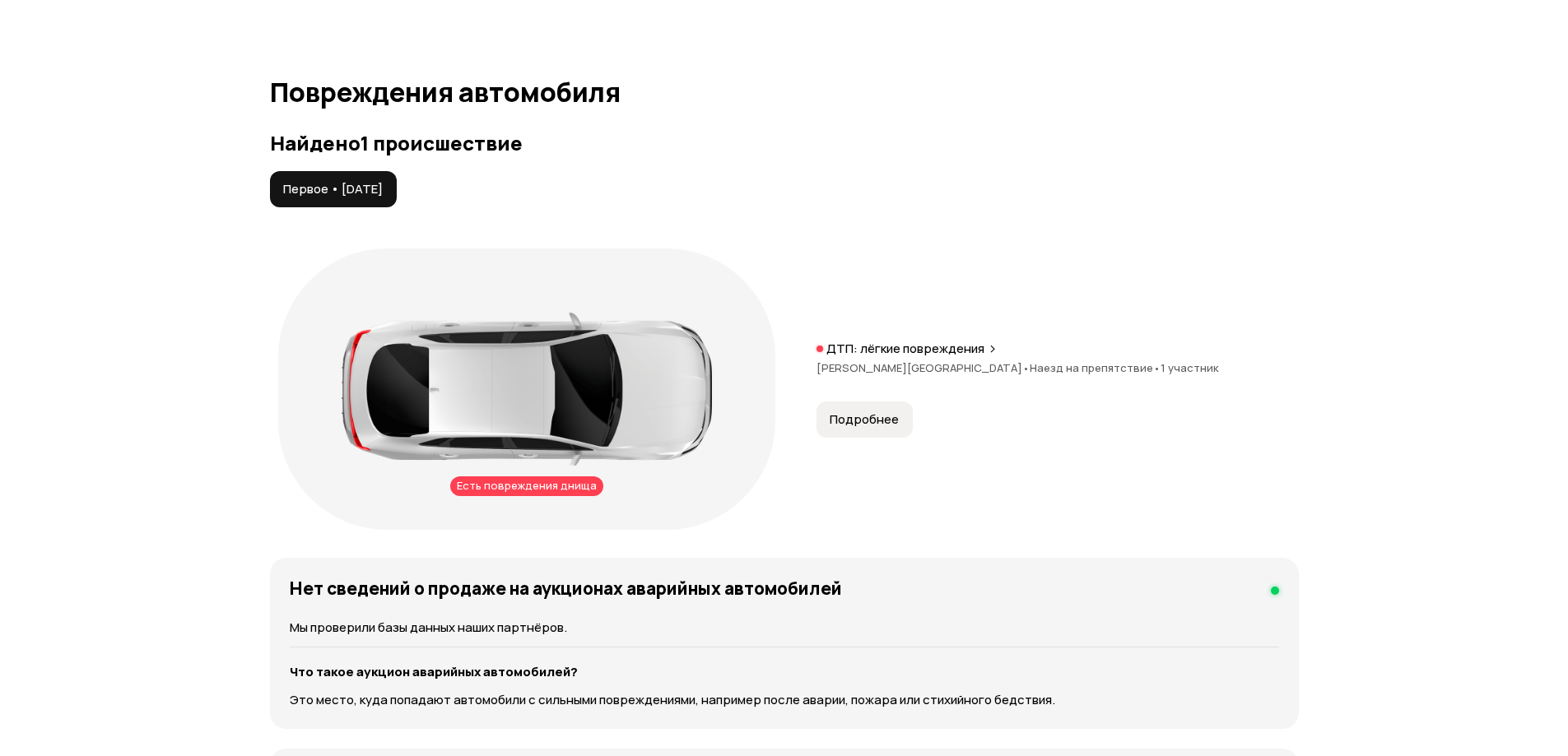
scroll to position [1645, 0]
click at [873, 367] on div "ДТП: лёгкие повреждения [PERSON_NAME][GEOGRAPHIC_DATA] • Наезд на препятствие •…" at bounding box center [1057, 366] width 482 height 52
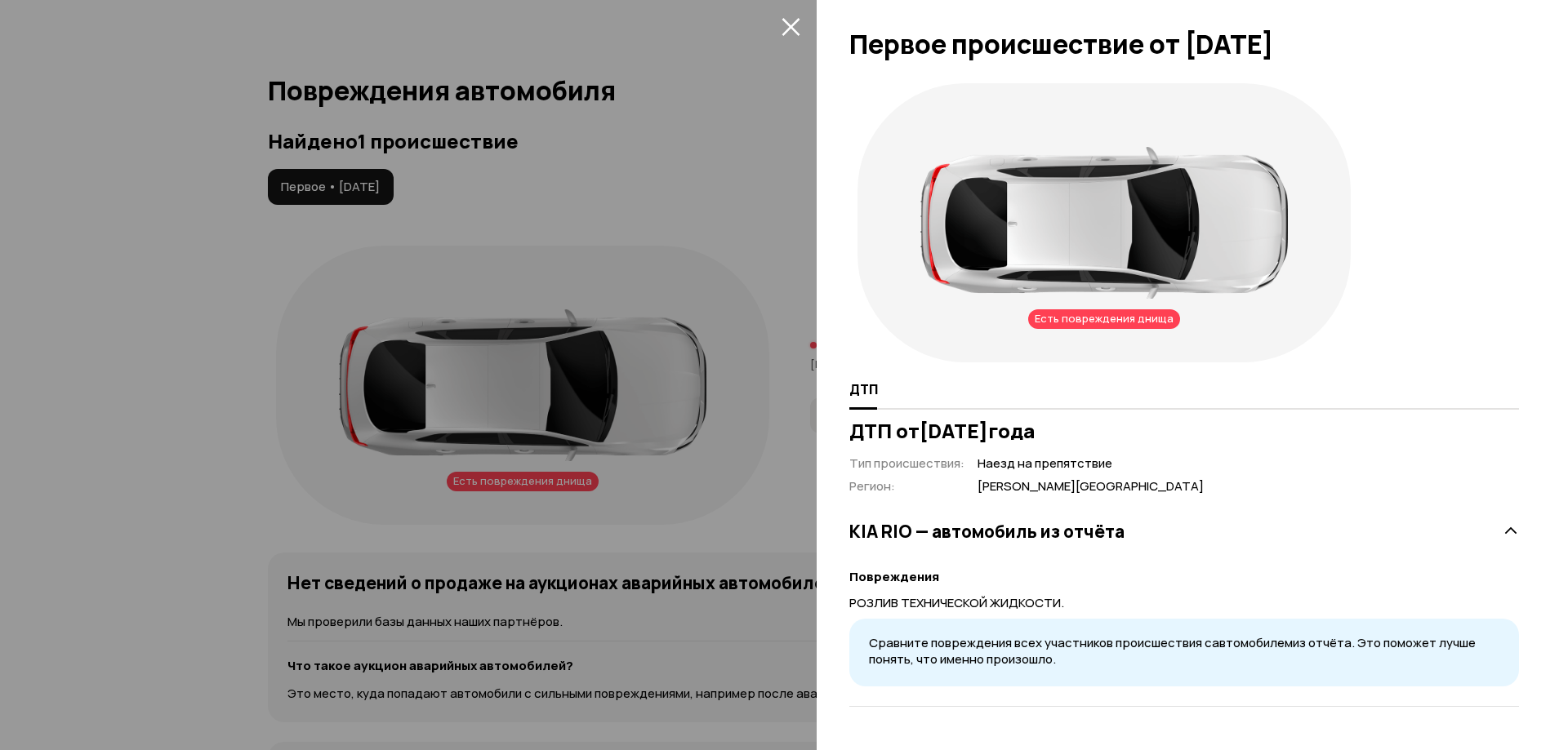
click at [594, 518] on div at bounding box center [784, 375] width 1568 height 750
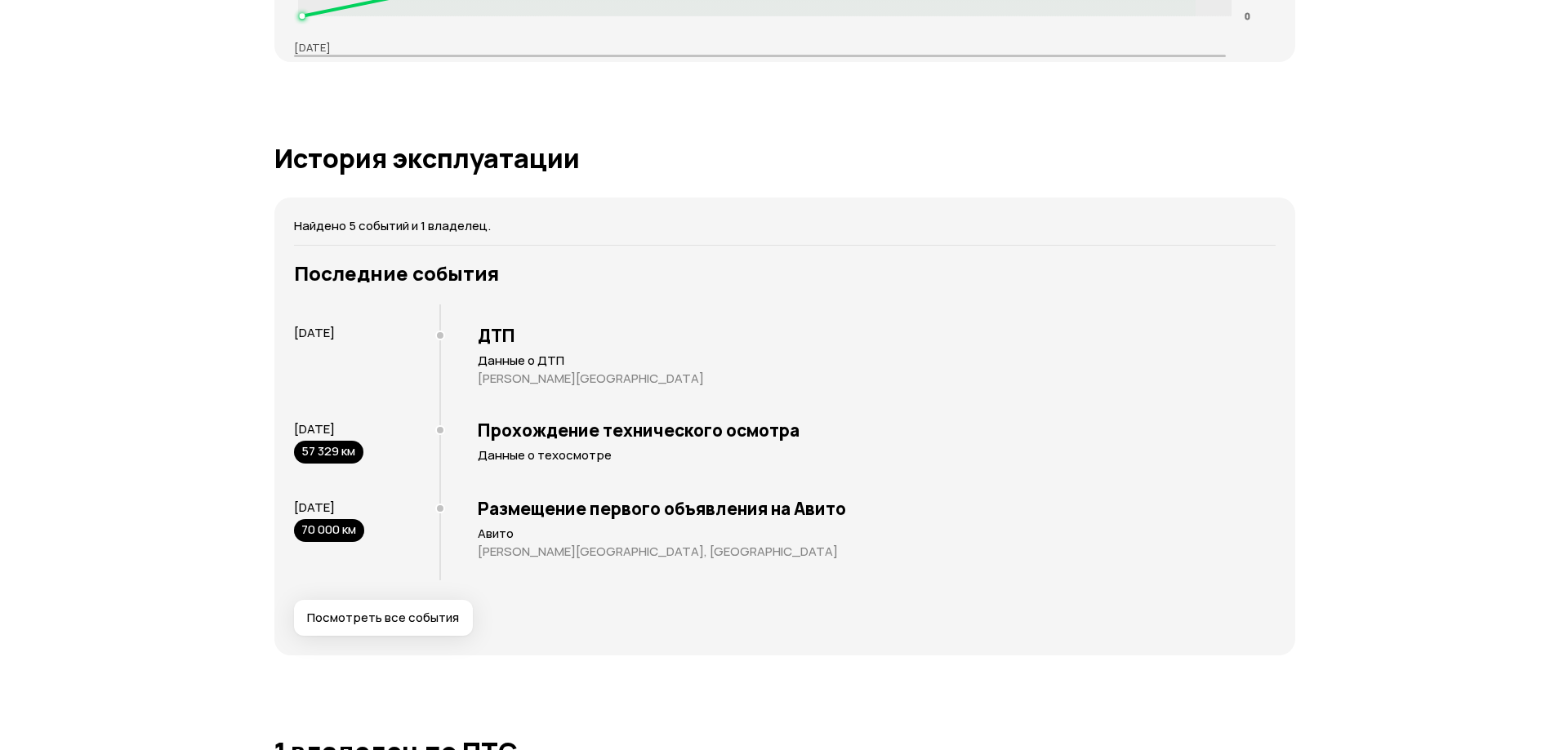
scroll to position [3019, 0]
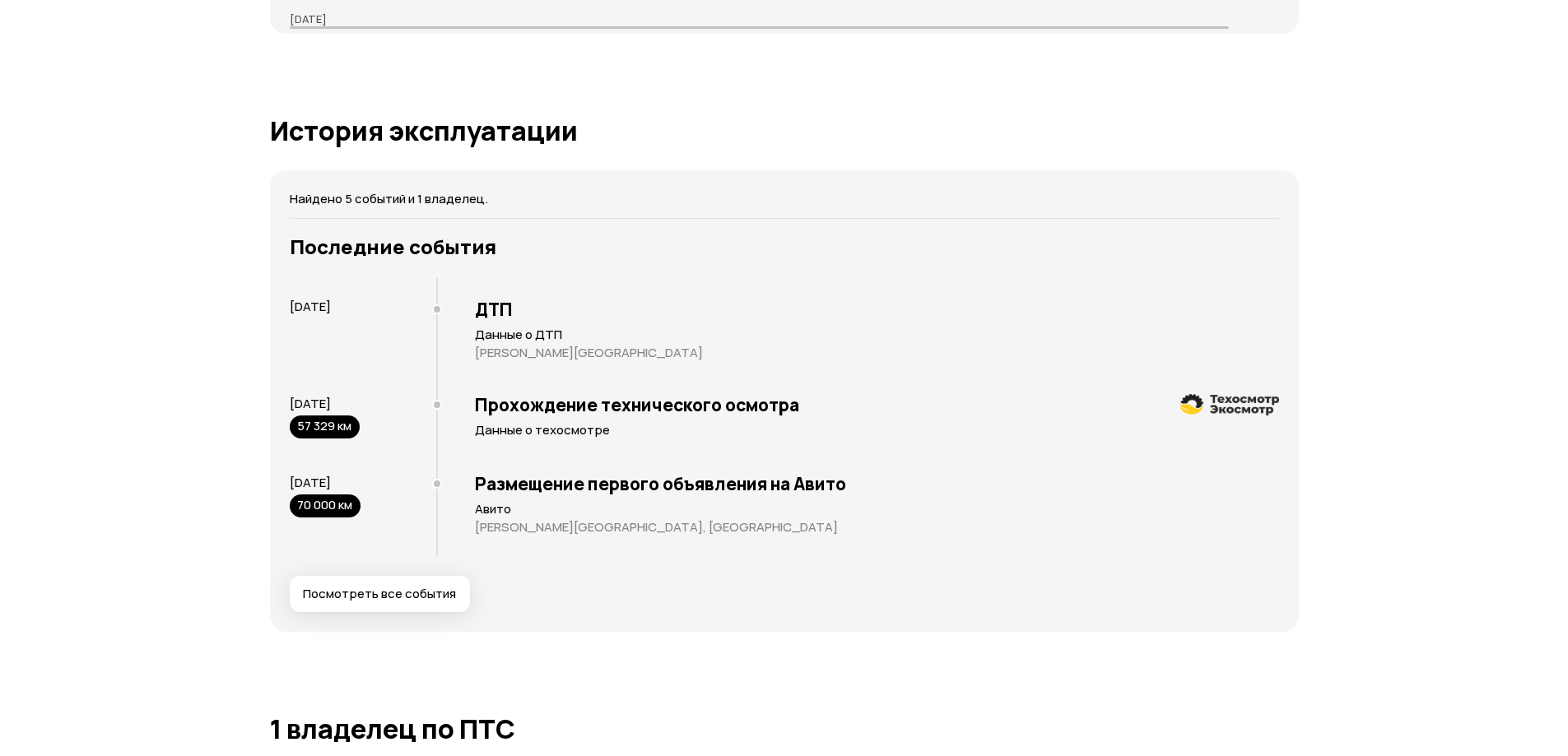
click at [395, 585] on span "Посмотреть все события" at bounding box center [379, 593] width 153 height 16
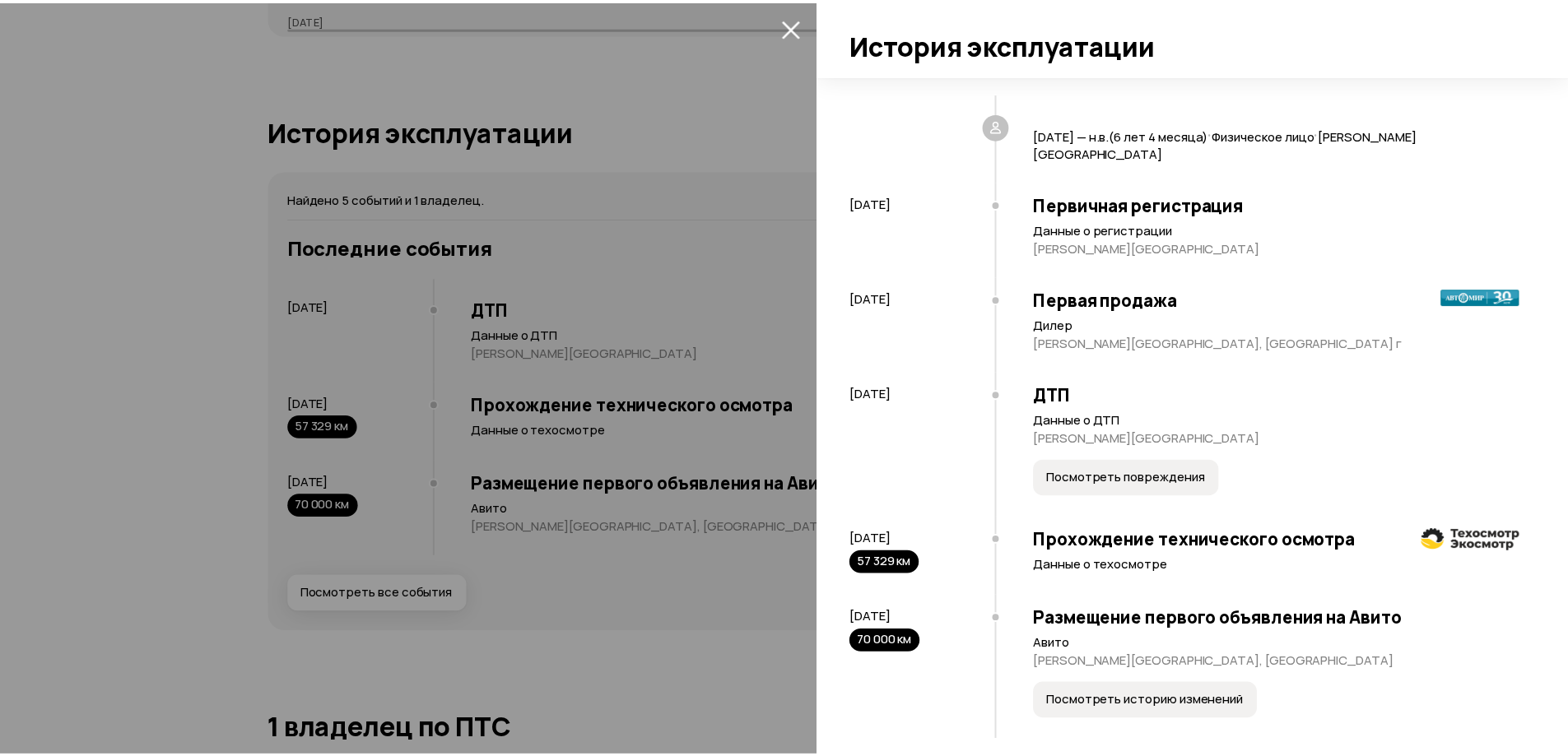
scroll to position [47, 0]
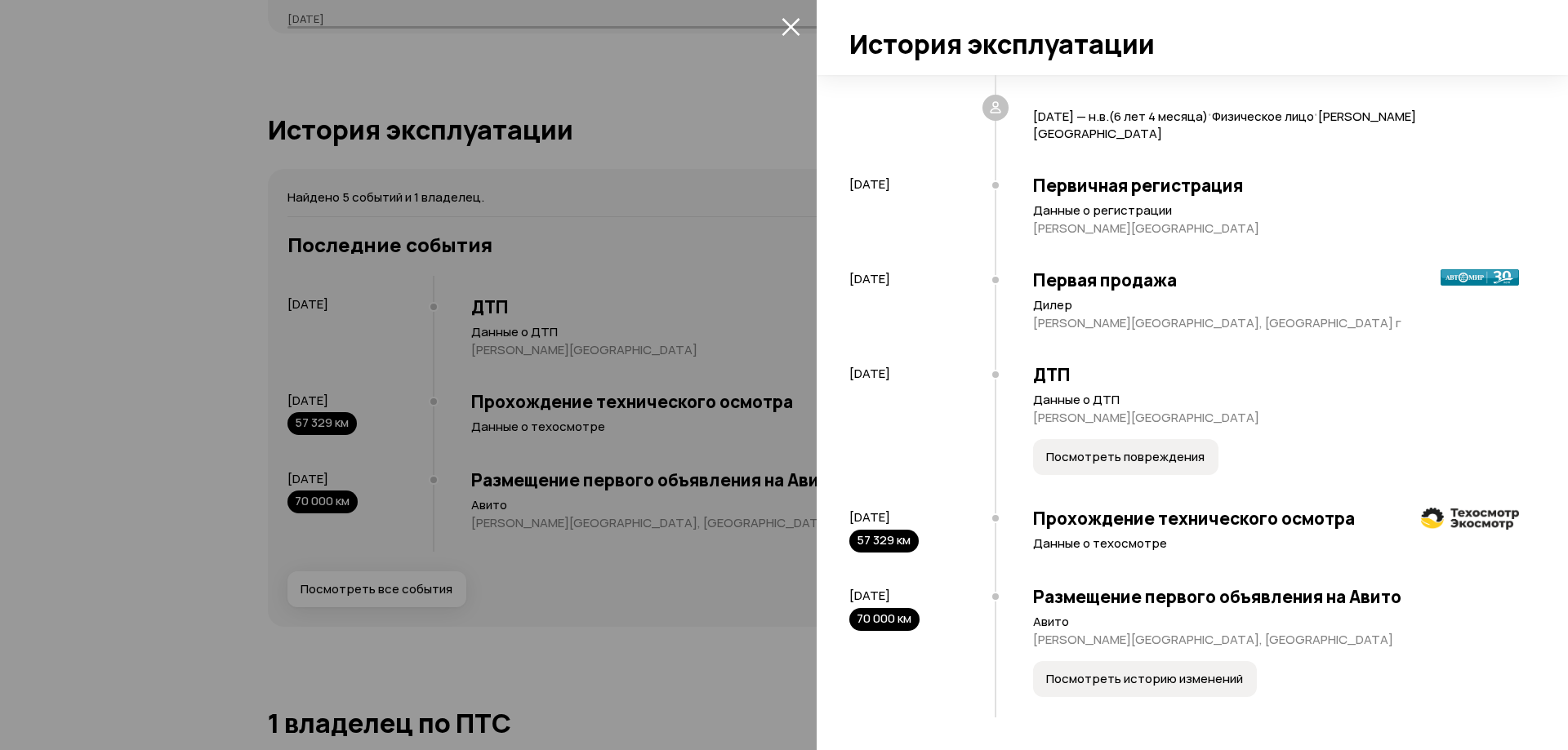
click at [591, 550] on div at bounding box center [784, 375] width 1568 height 750
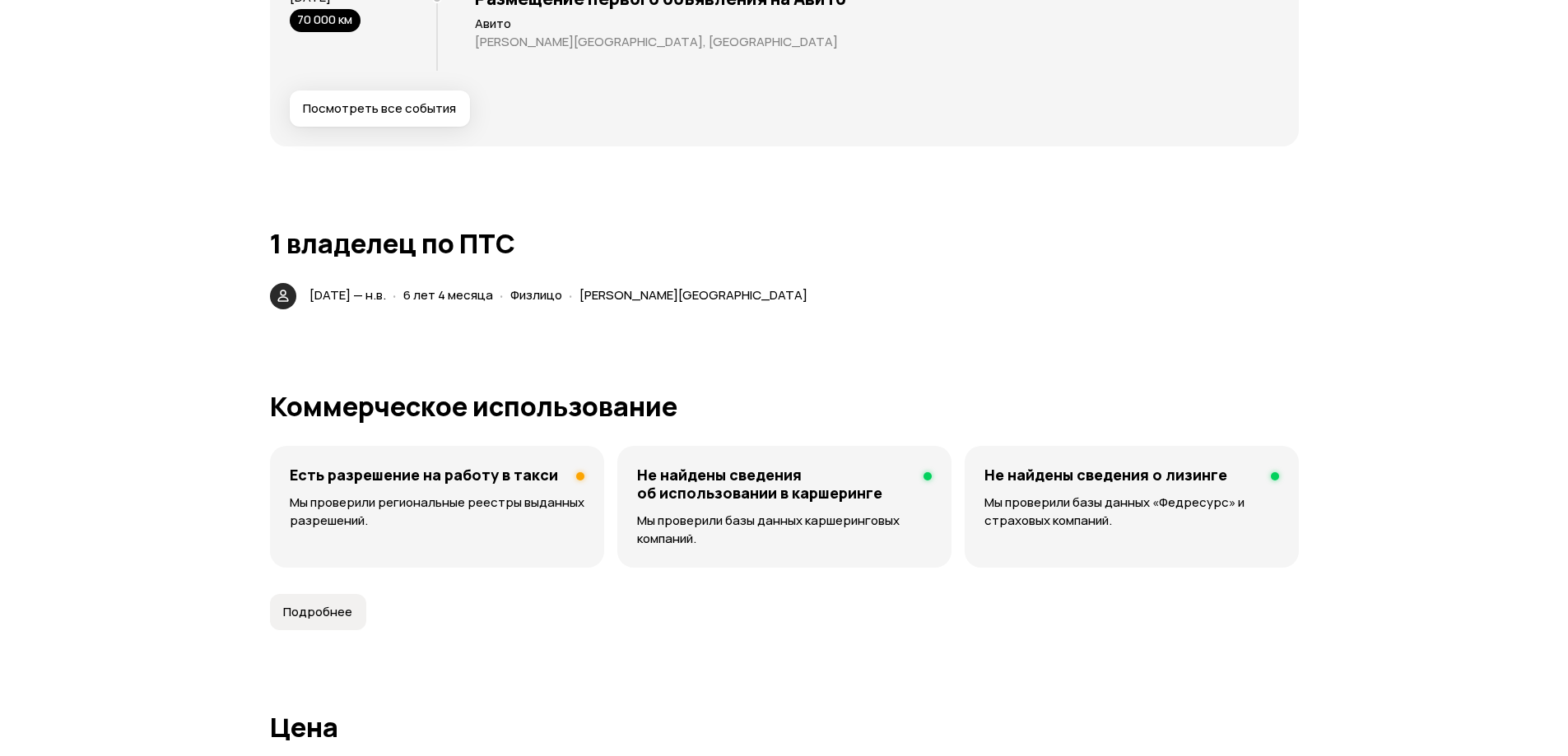
scroll to position [3949, 0]
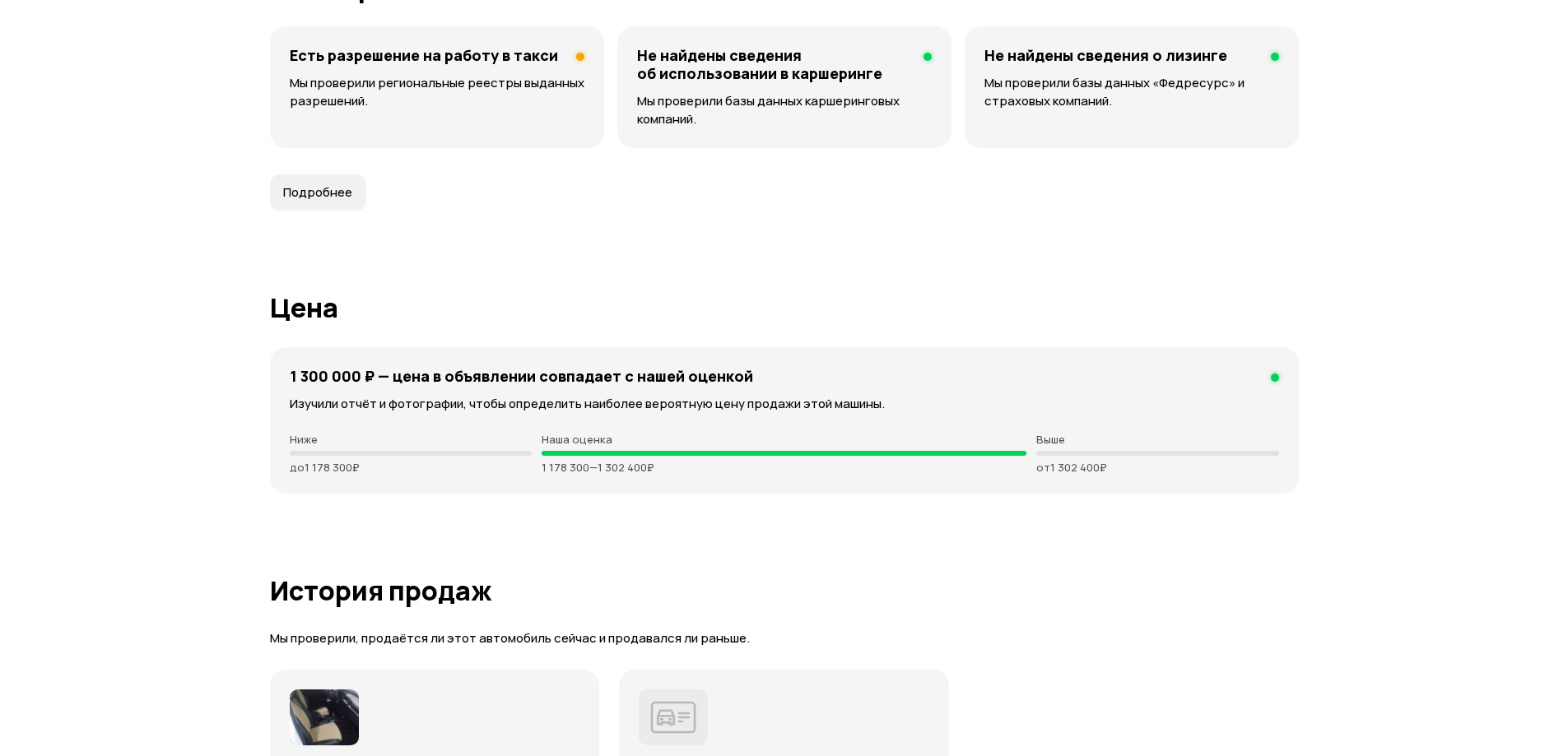
click at [409, 74] on p "Мы проверили региональные реестры выданных разрешений." at bounding box center [437, 91] width 295 height 36
click at [319, 184] on span "Подробнее" at bounding box center [317, 192] width 69 height 16
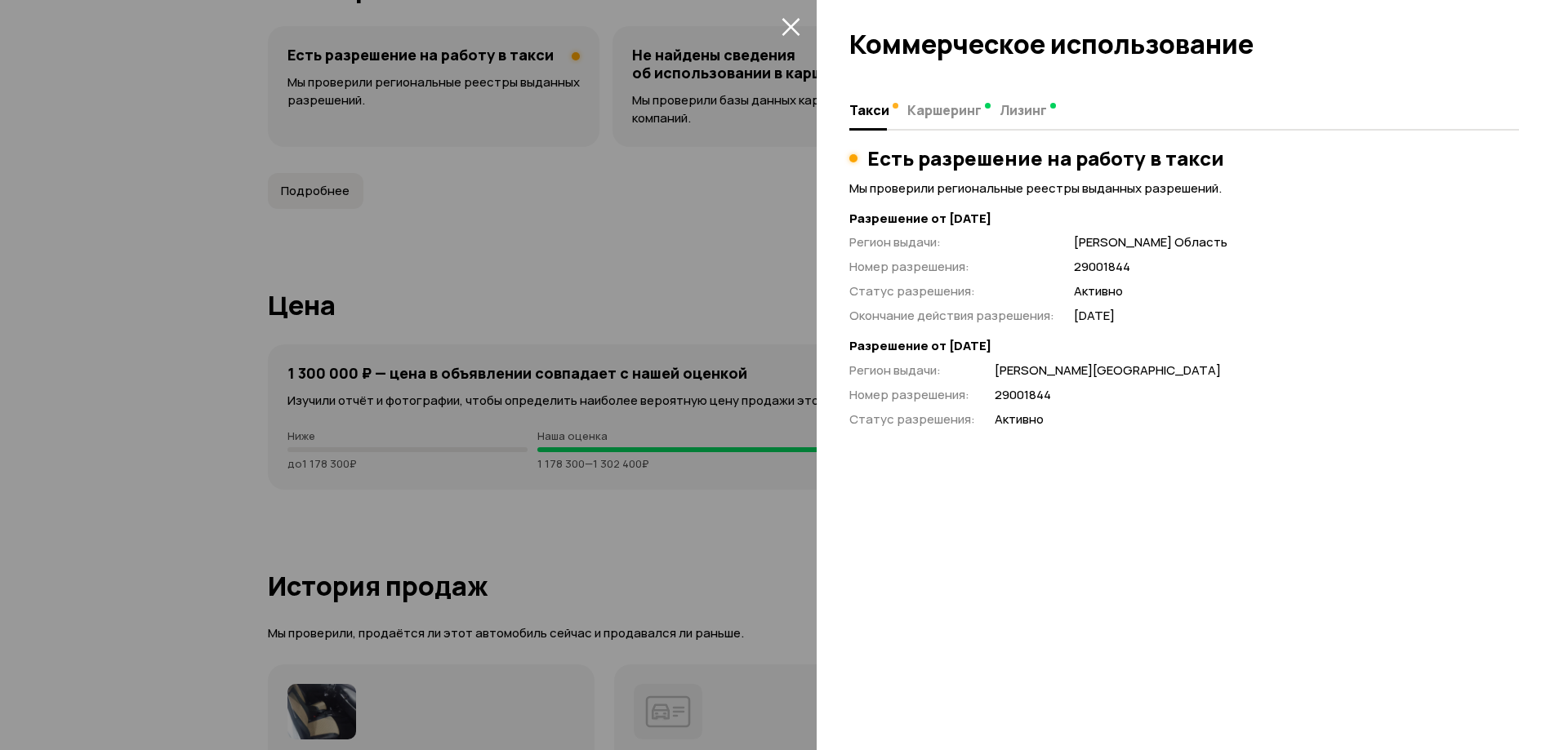
click at [677, 252] on div at bounding box center [784, 375] width 1568 height 750
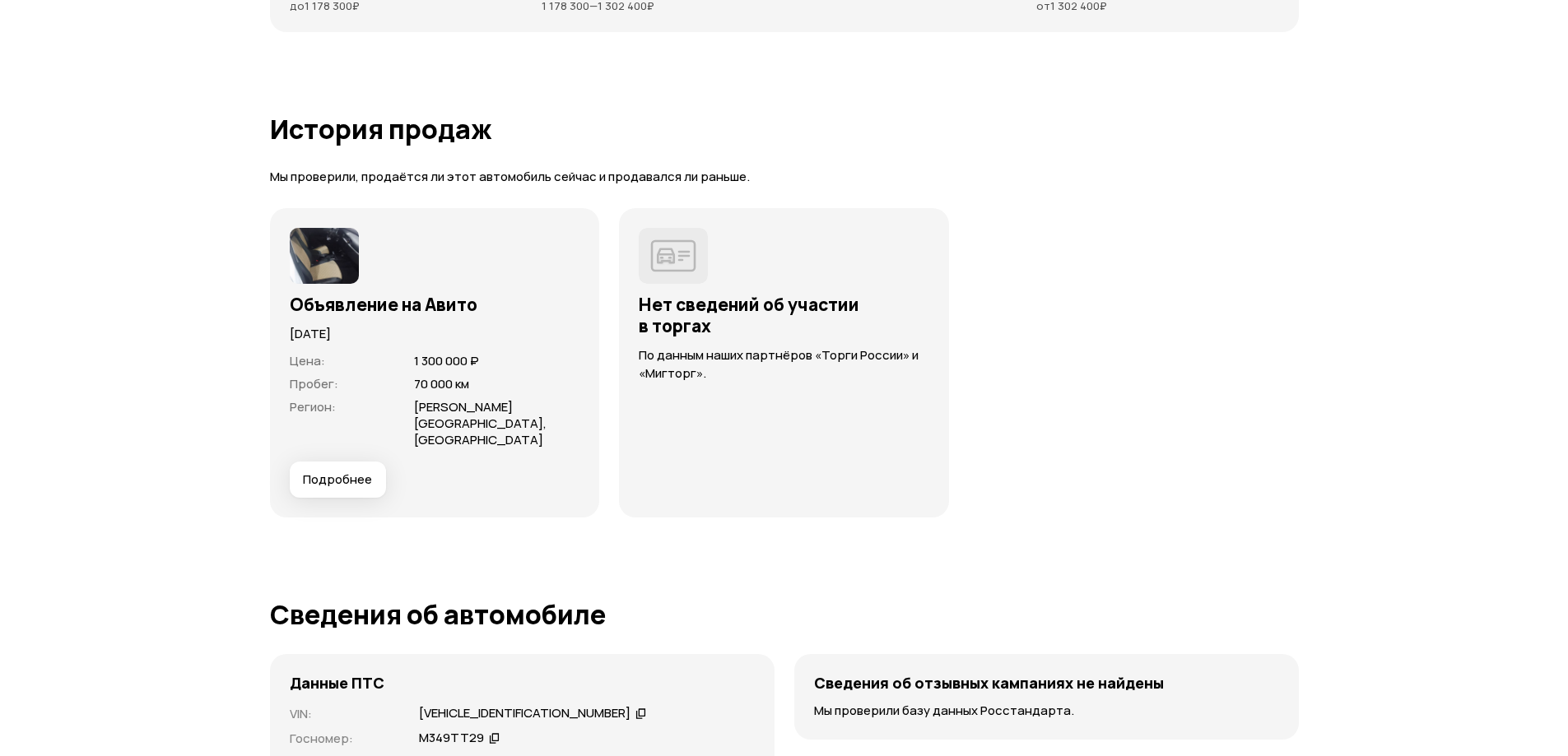
scroll to position [4442, 0]
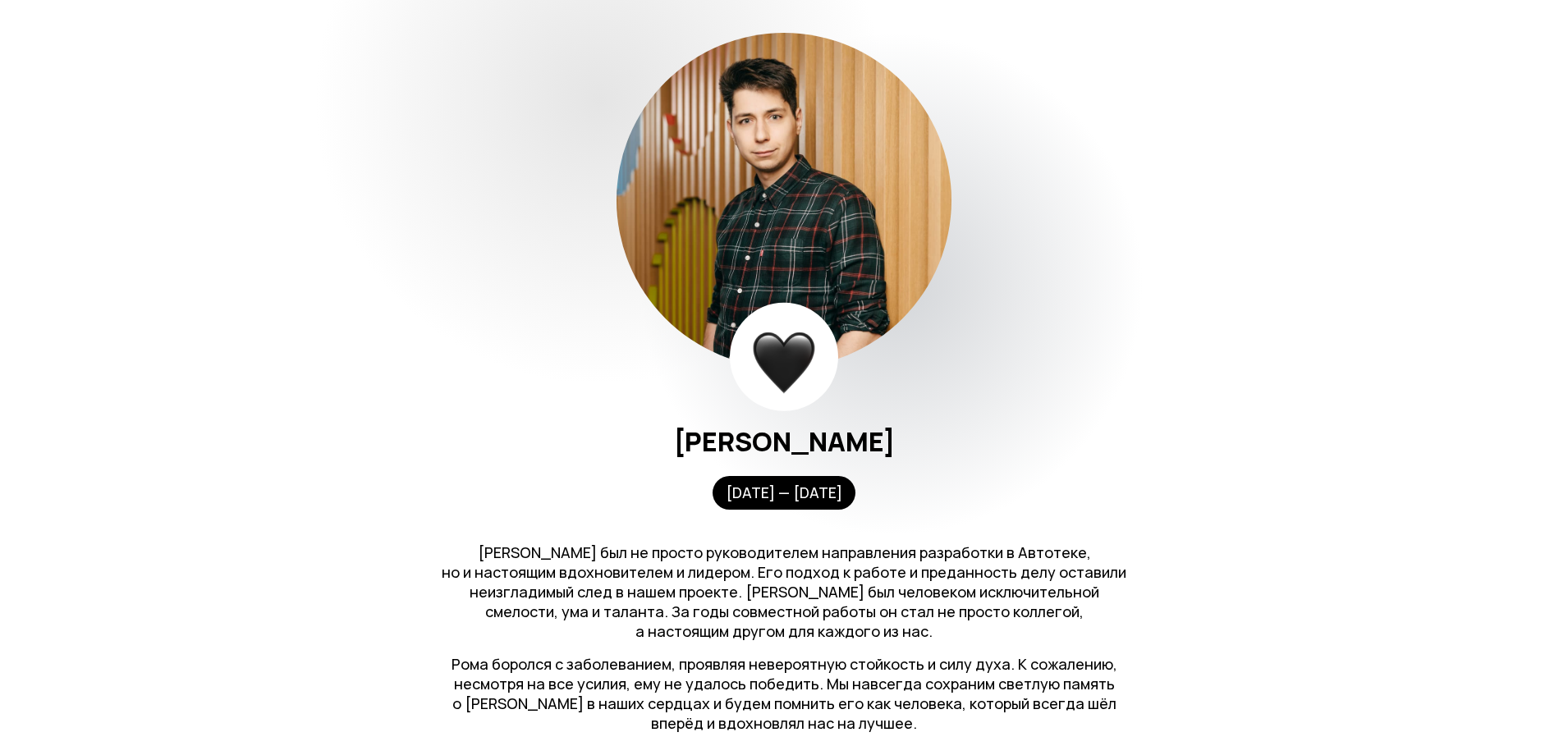
scroll to position [247, 0]
